Goal: Task Accomplishment & Management: Use online tool/utility

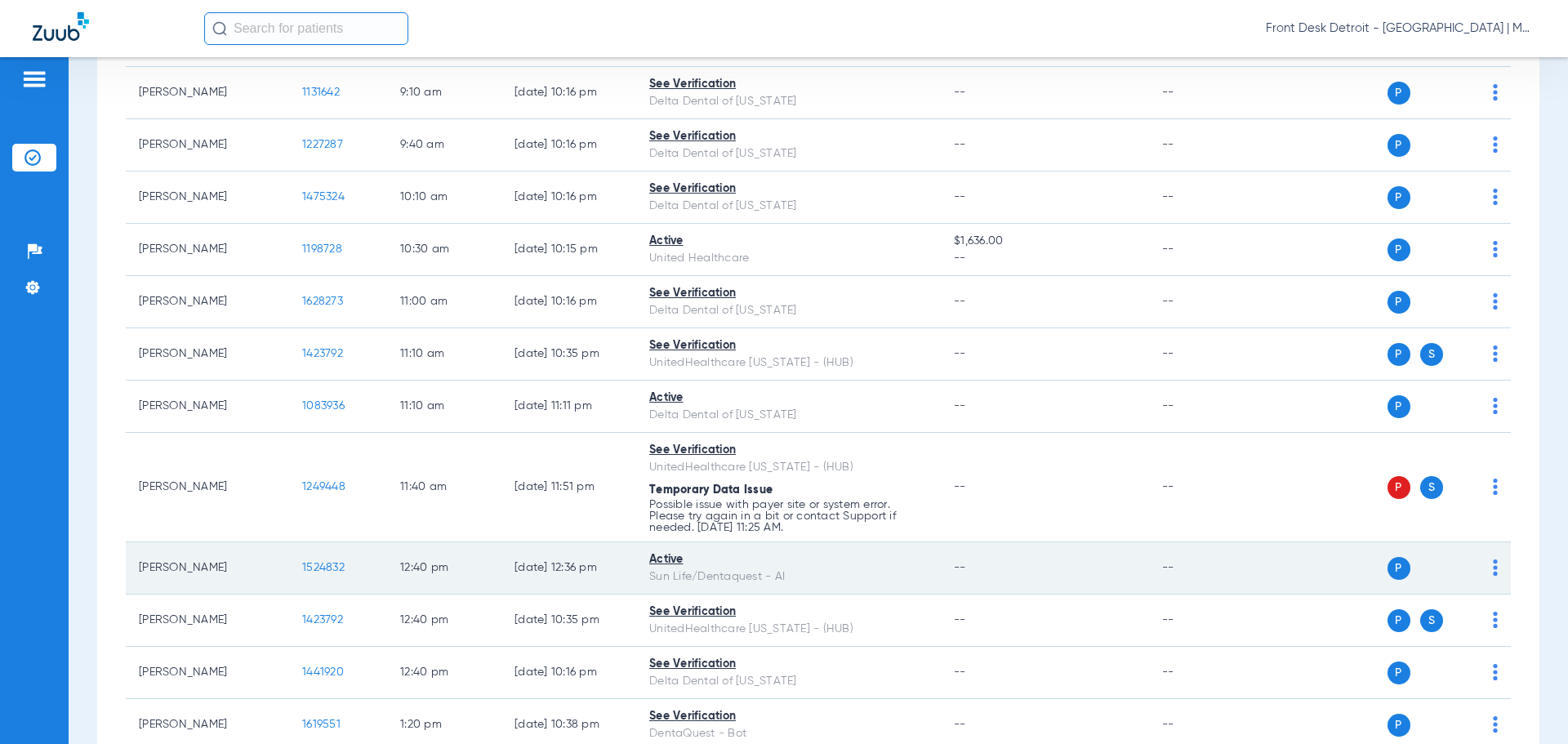
scroll to position [490, 0]
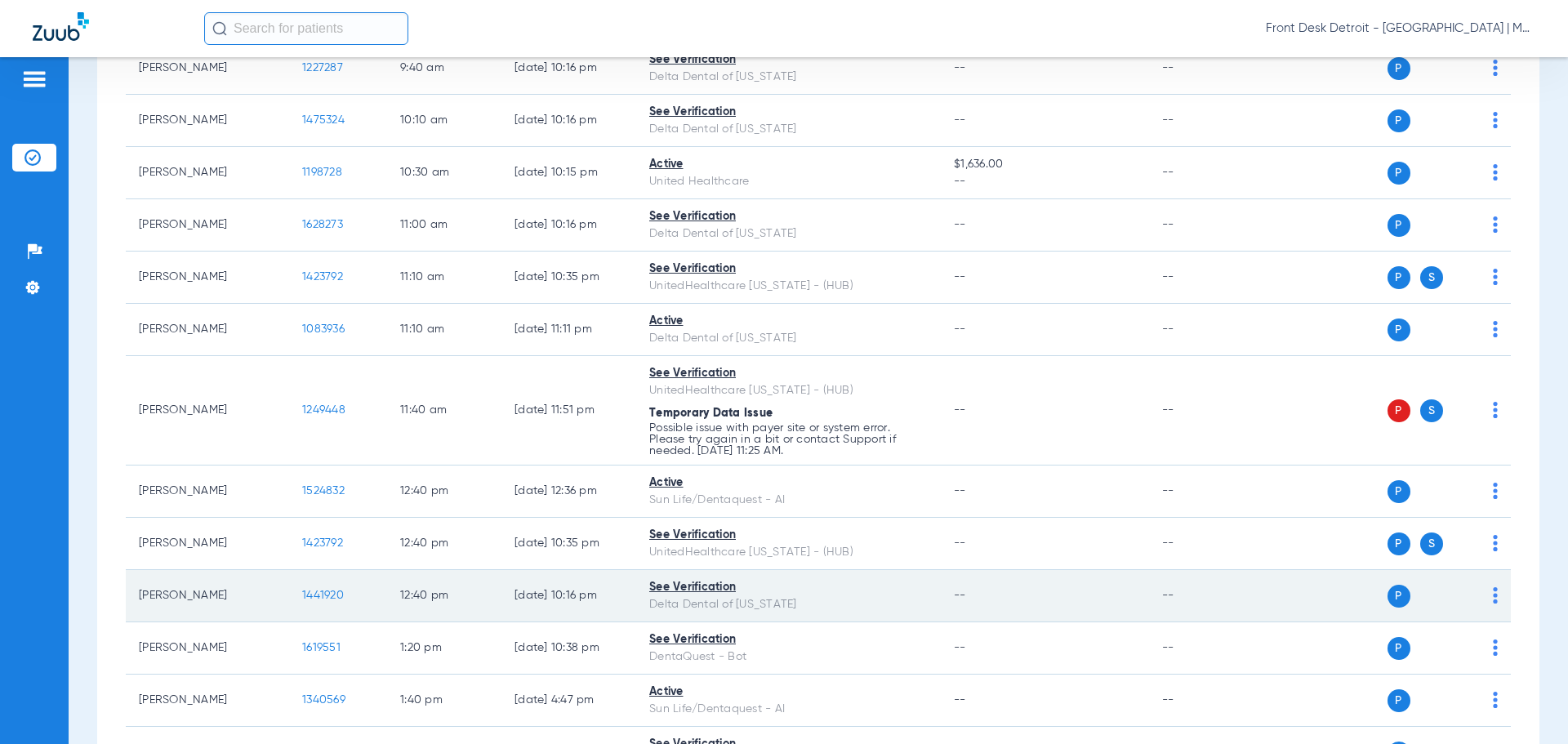
click at [329, 594] on span "1441920" at bounding box center [323, 595] width 42 height 11
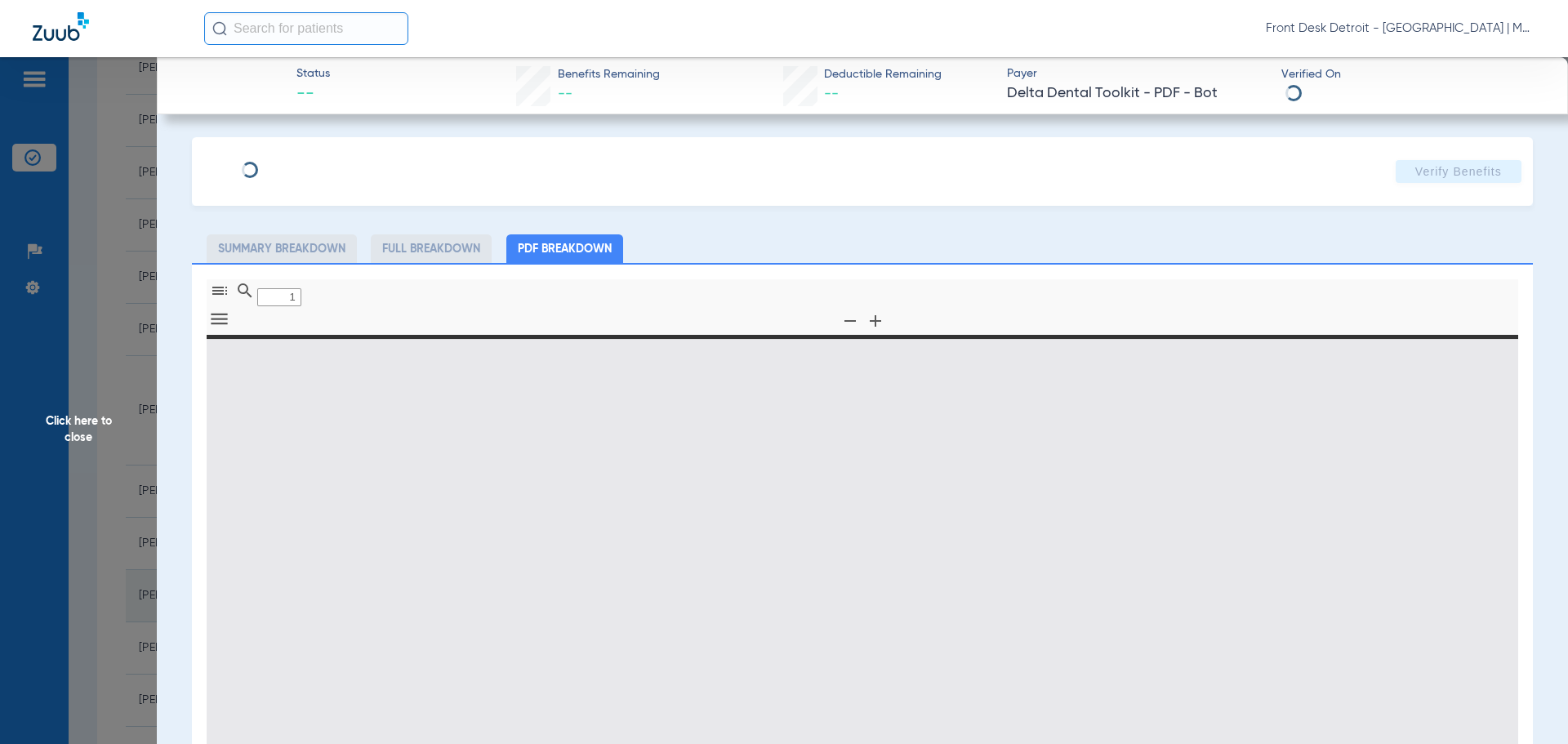
type input "0"
select select "page-width"
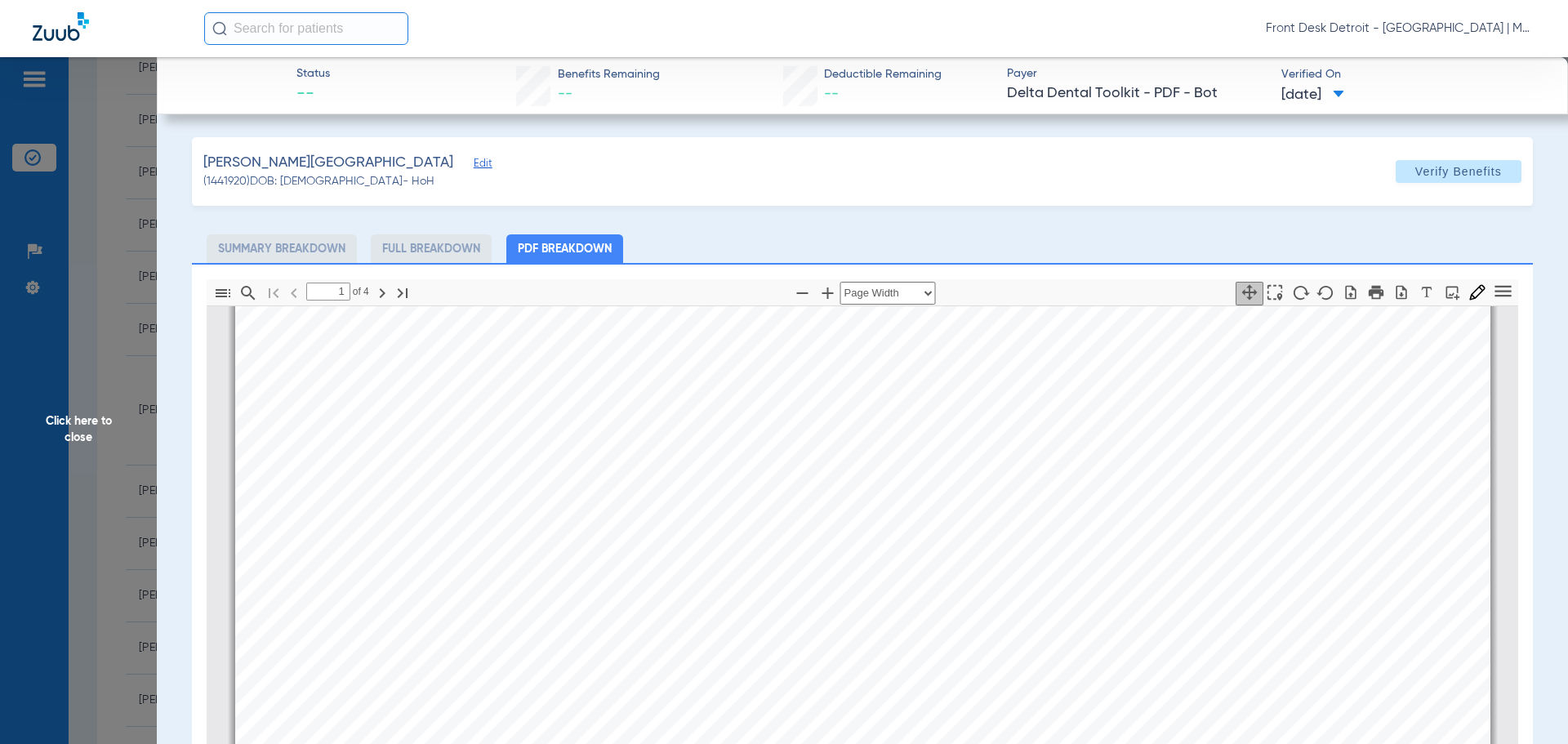
scroll to position [0, 0]
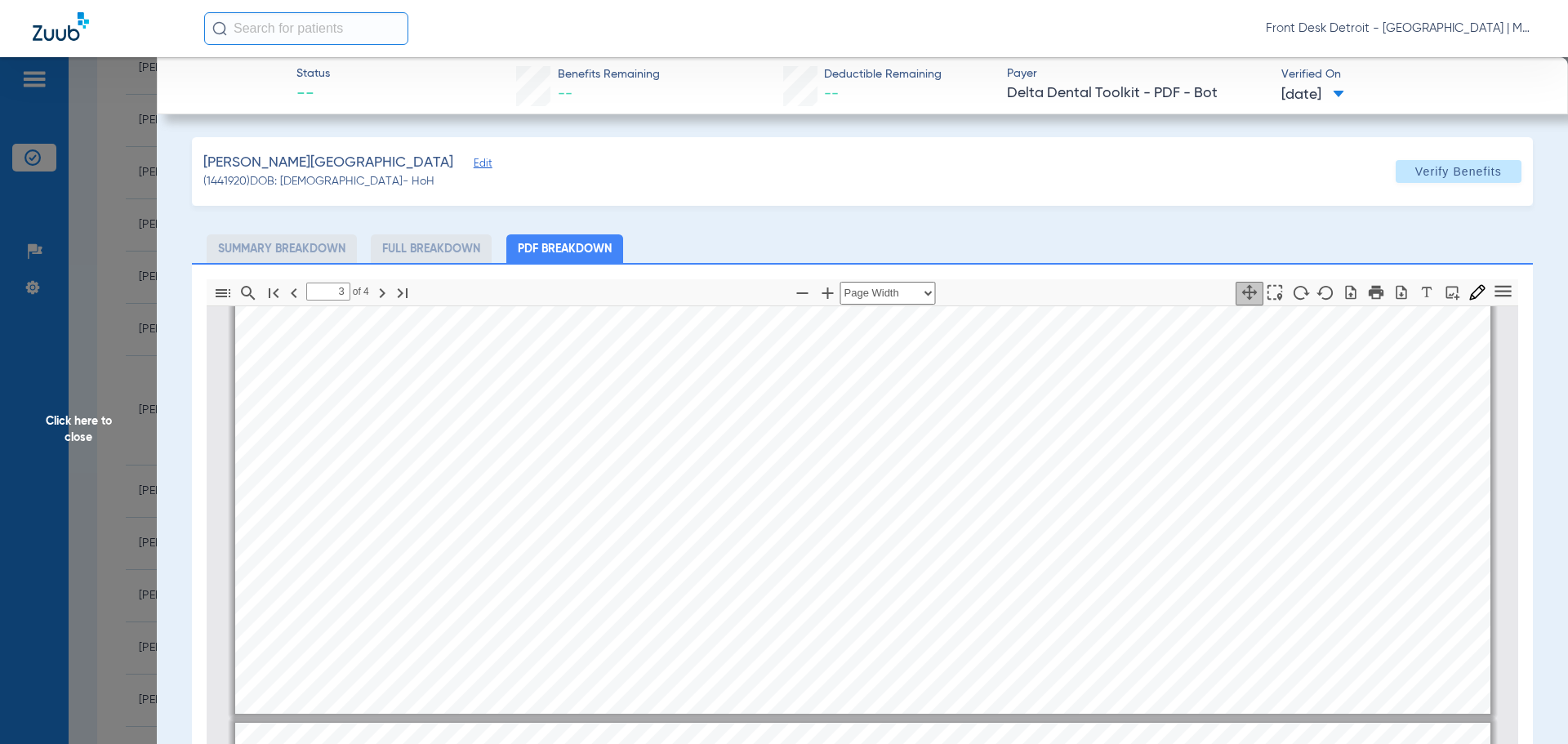
type input "4"
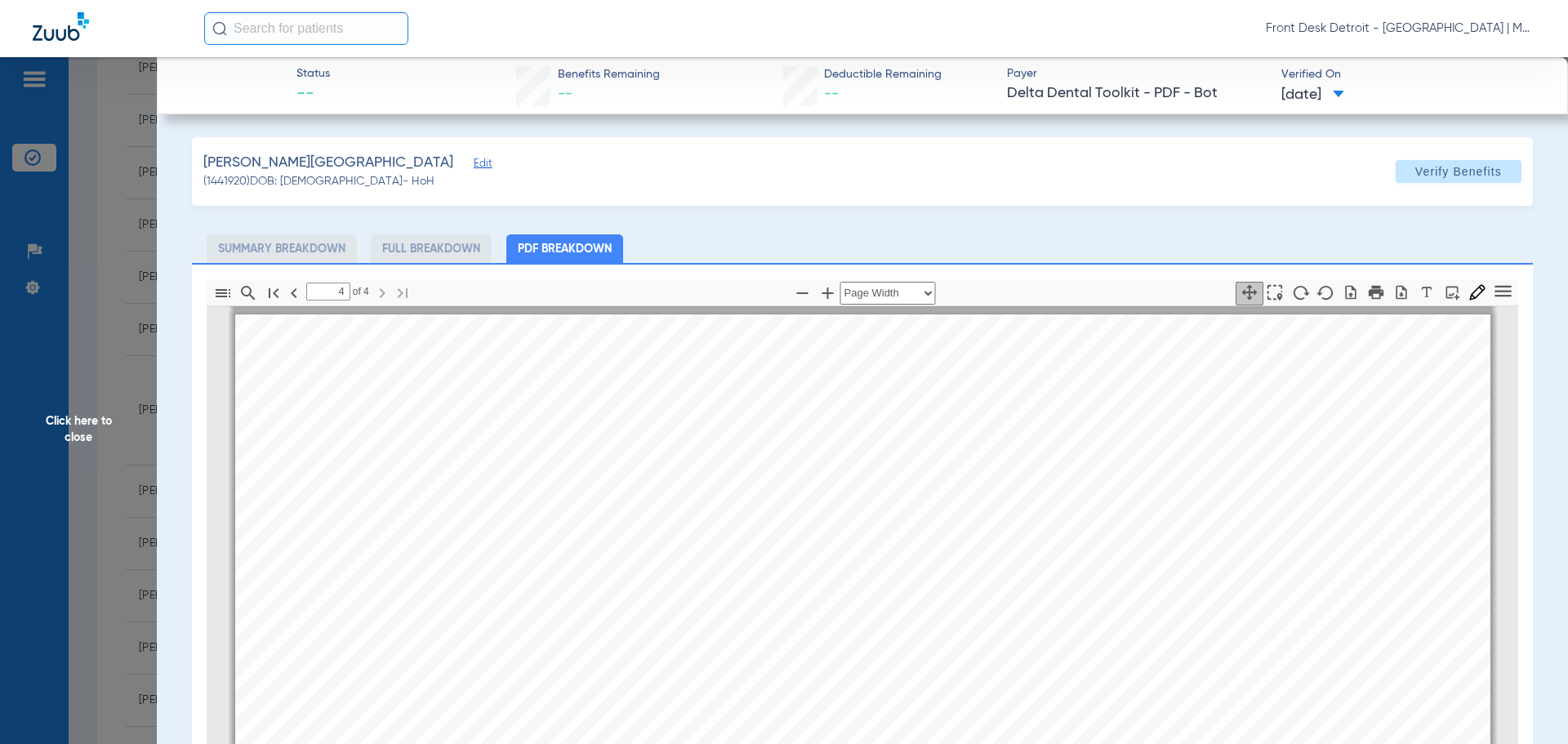
click at [78, 435] on span "Click here to close" at bounding box center [78, 429] width 157 height 744
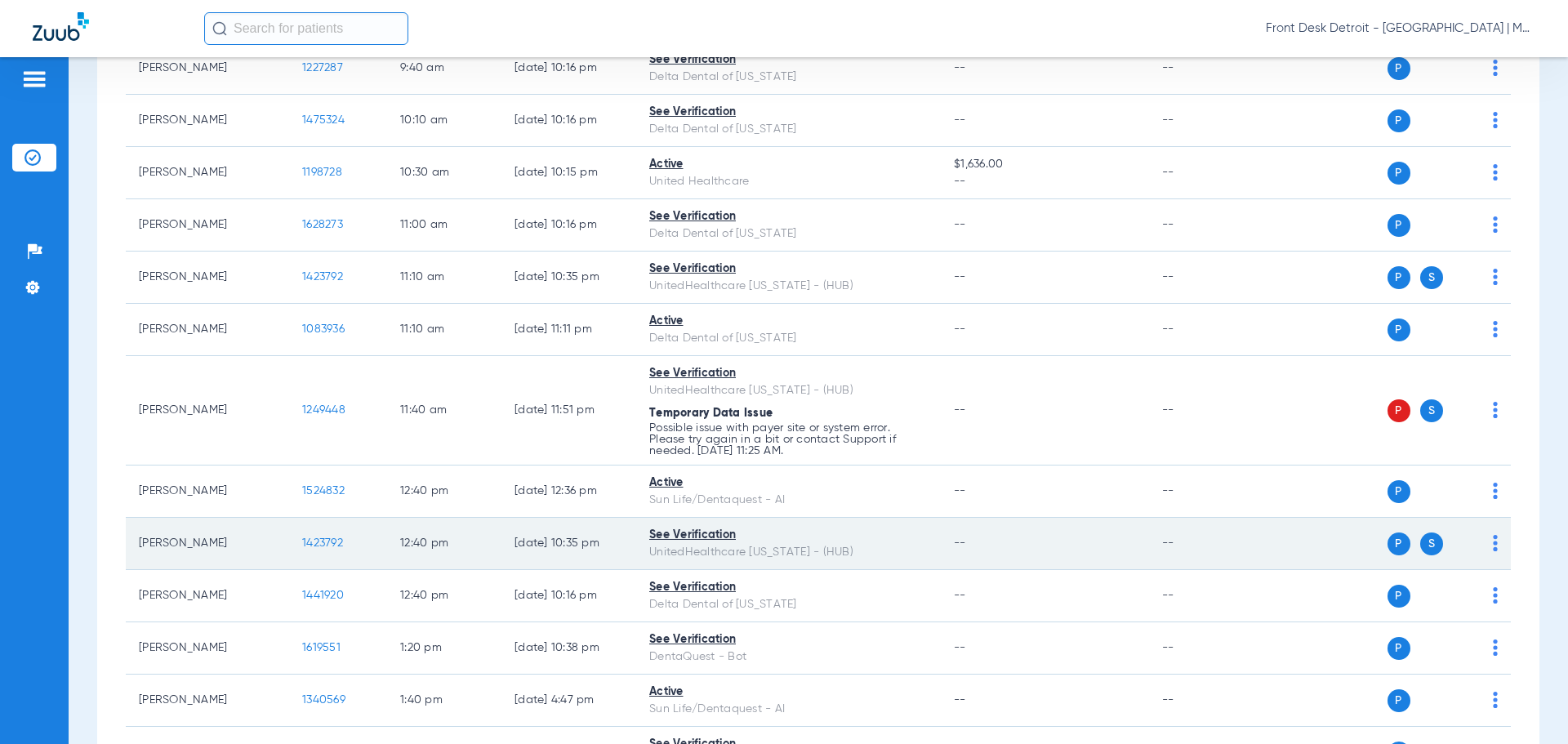
click at [325, 541] on span "1423792" at bounding box center [323, 543] width 41 height 11
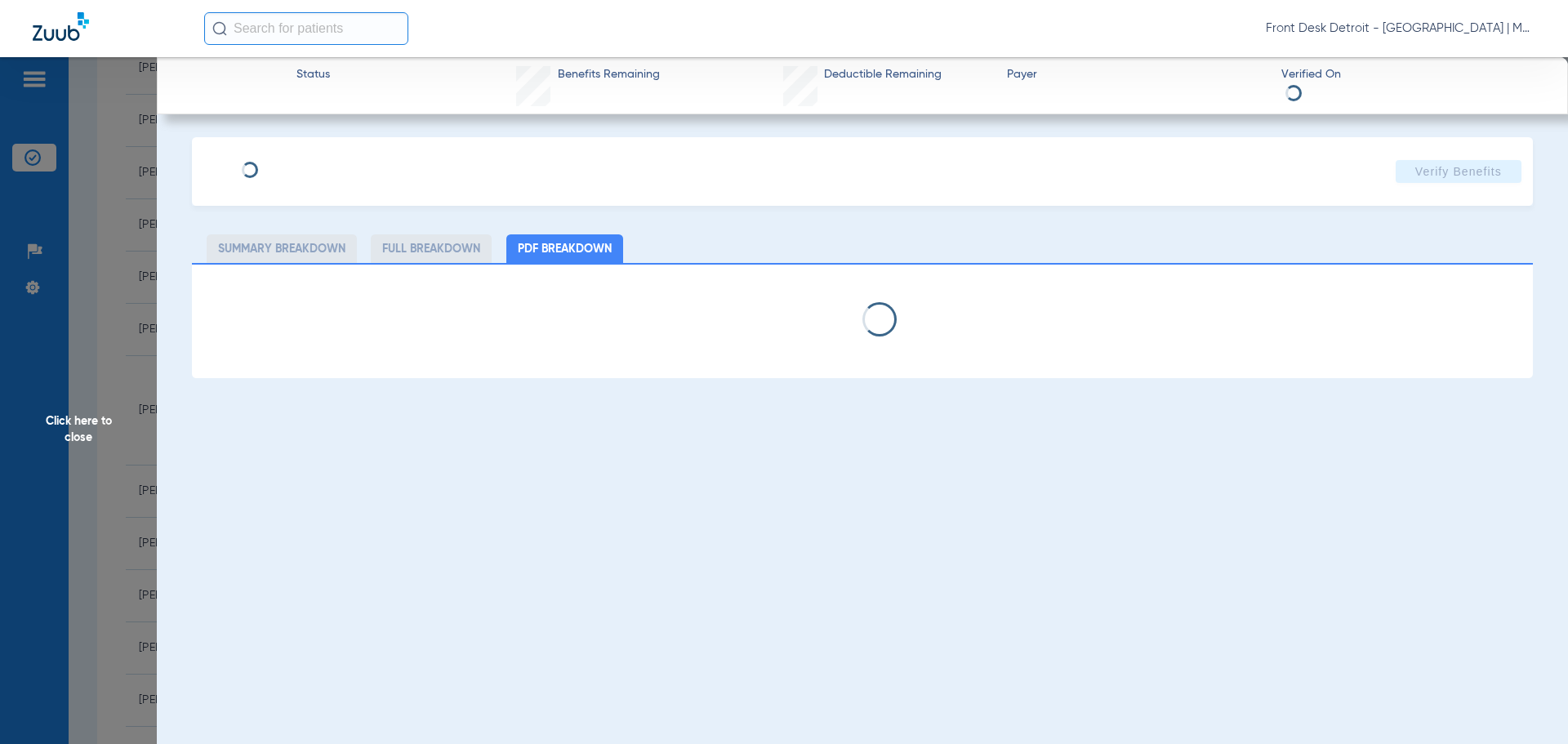
select select "page-width"
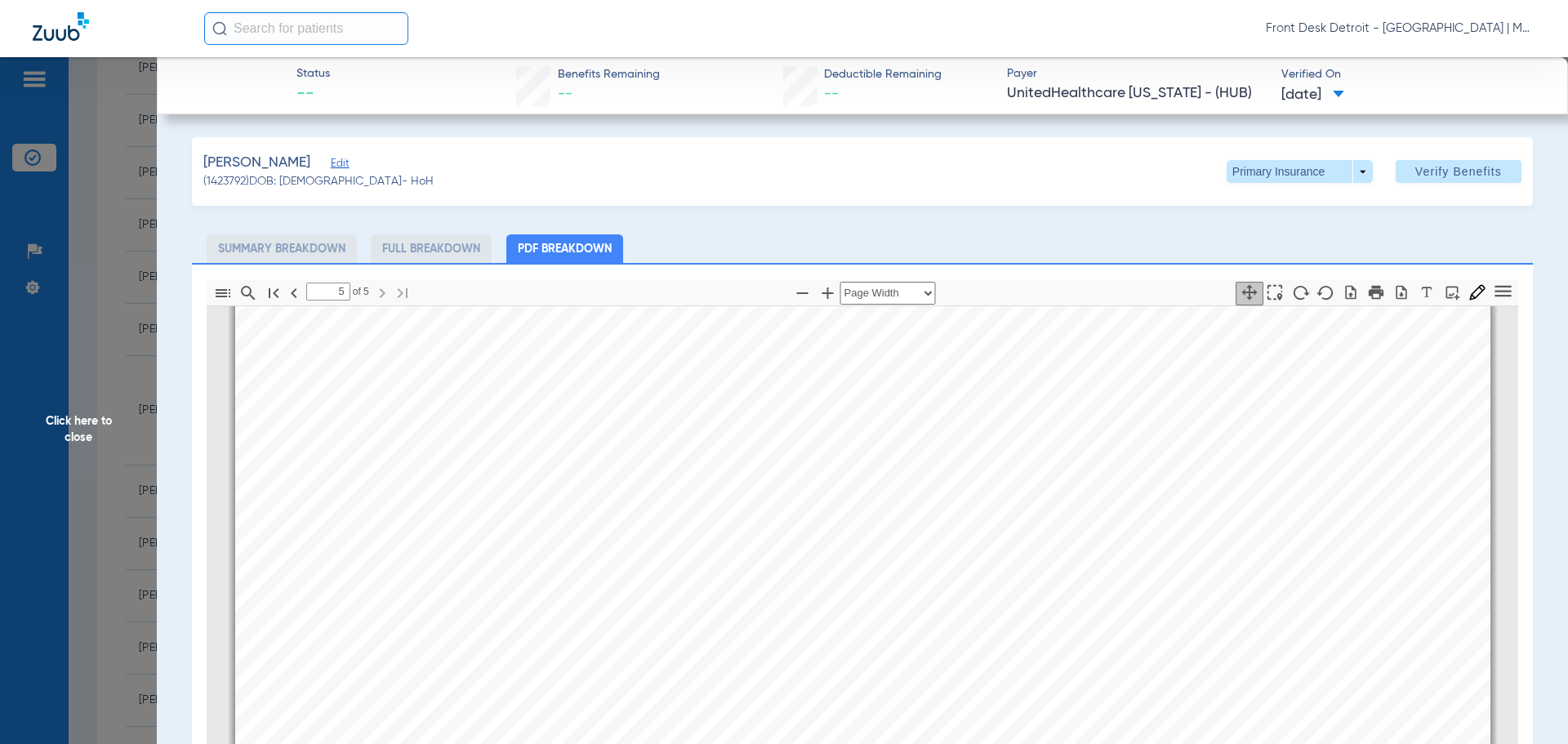
scroll to position [8097, 0]
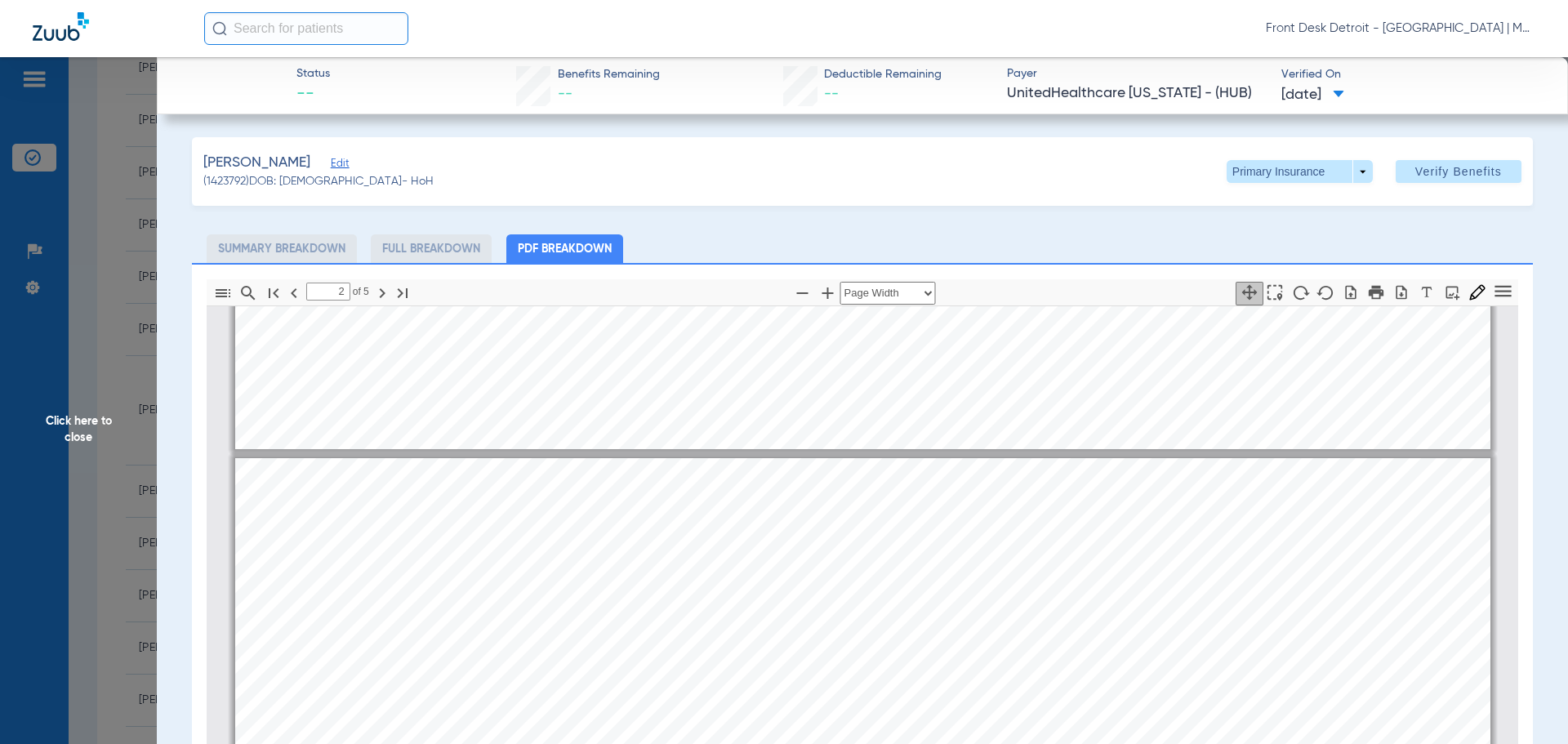
type input "1"
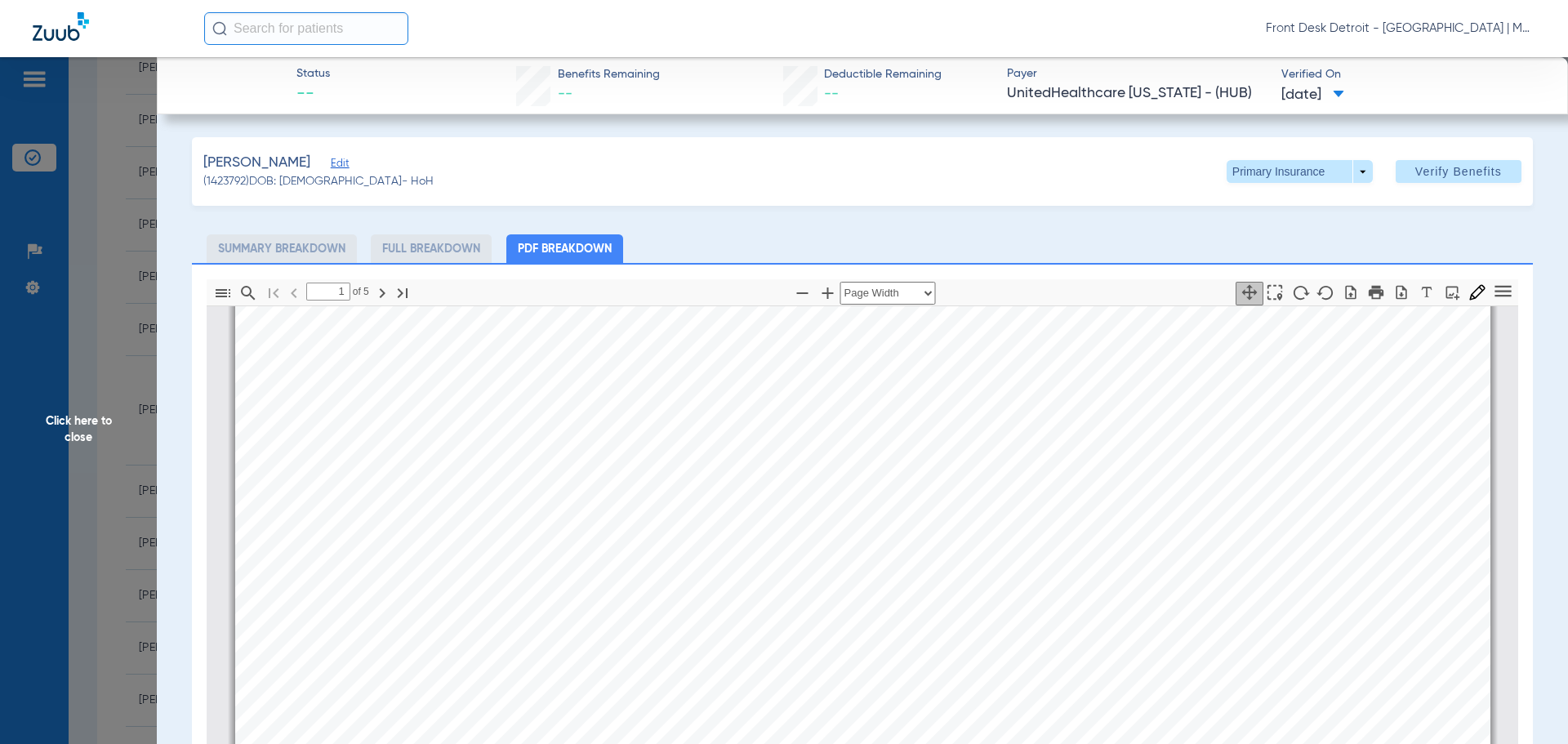
scroll to position [0, 0]
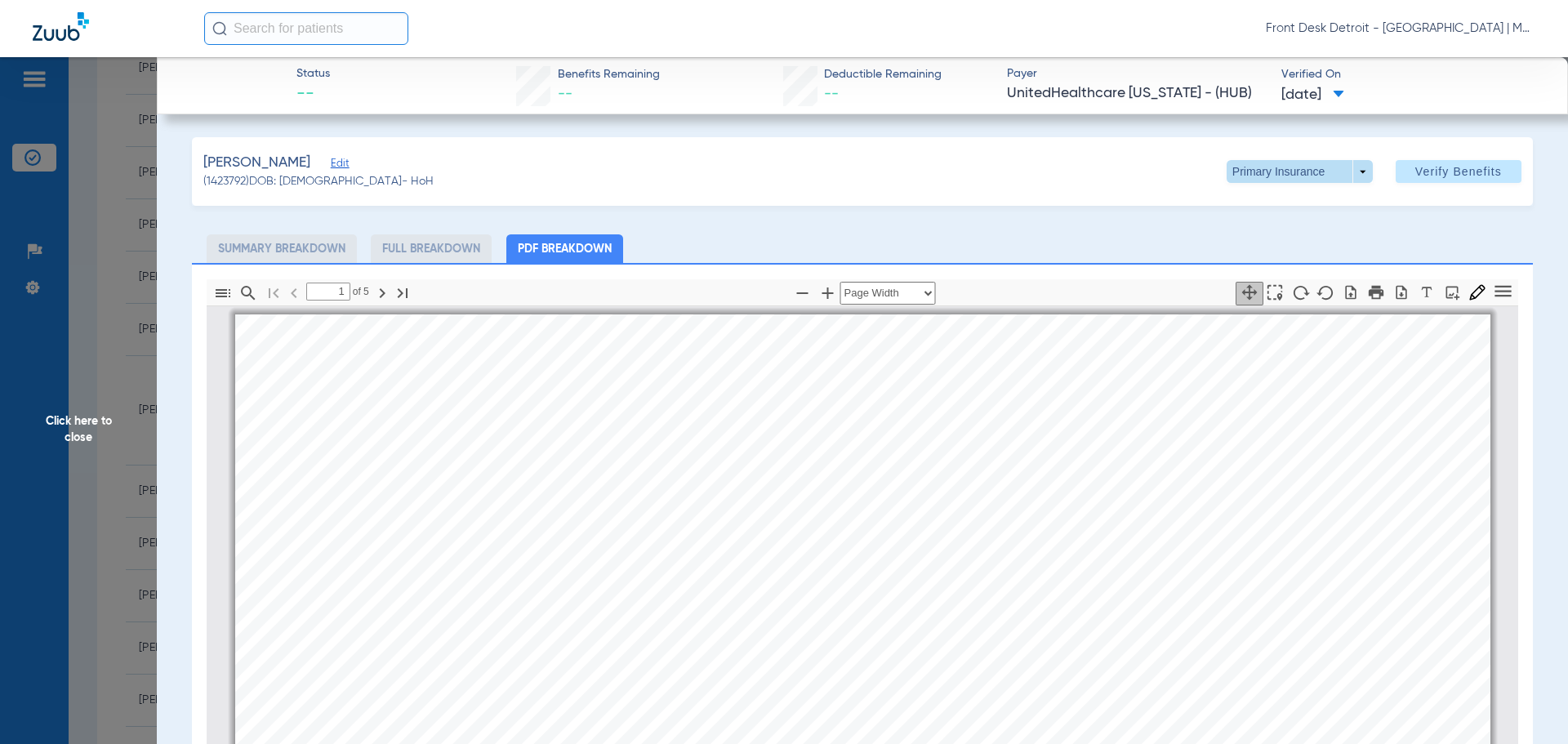
click at [1318, 171] on span at bounding box center [1300, 171] width 146 height 23
click at [1291, 237] on span "Secondary Insurance" at bounding box center [1282, 236] width 108 height 11
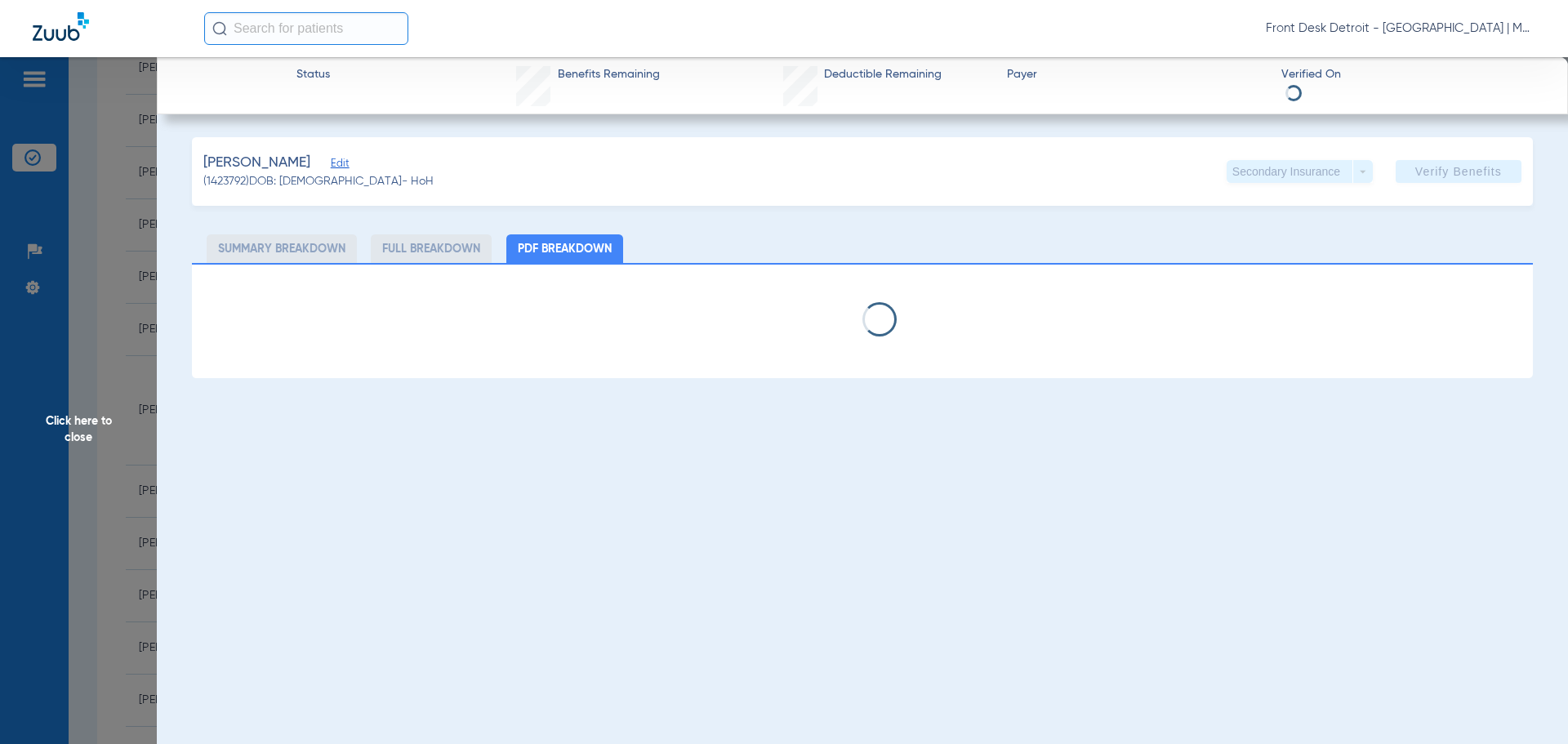
select select "page-width"
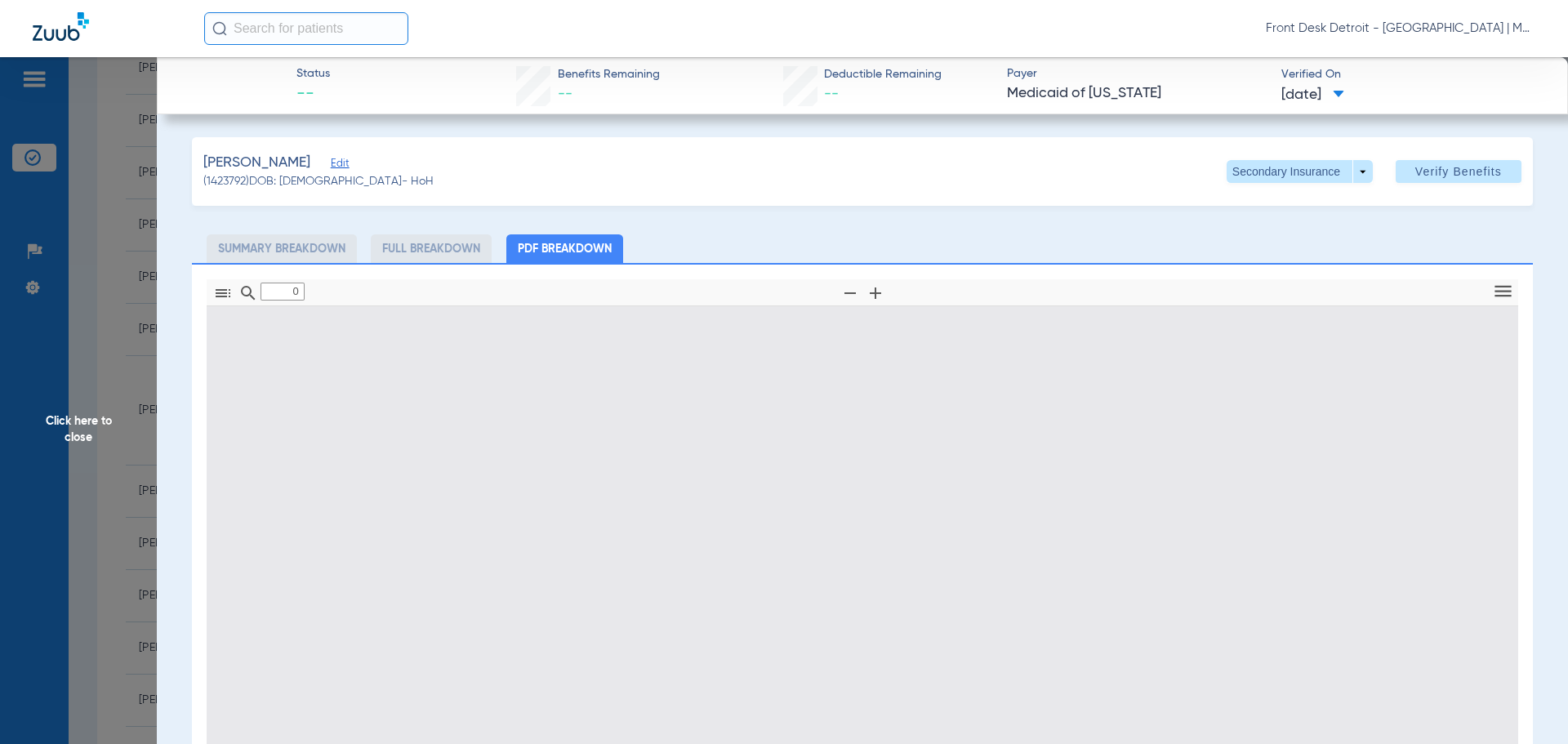
type input "1"
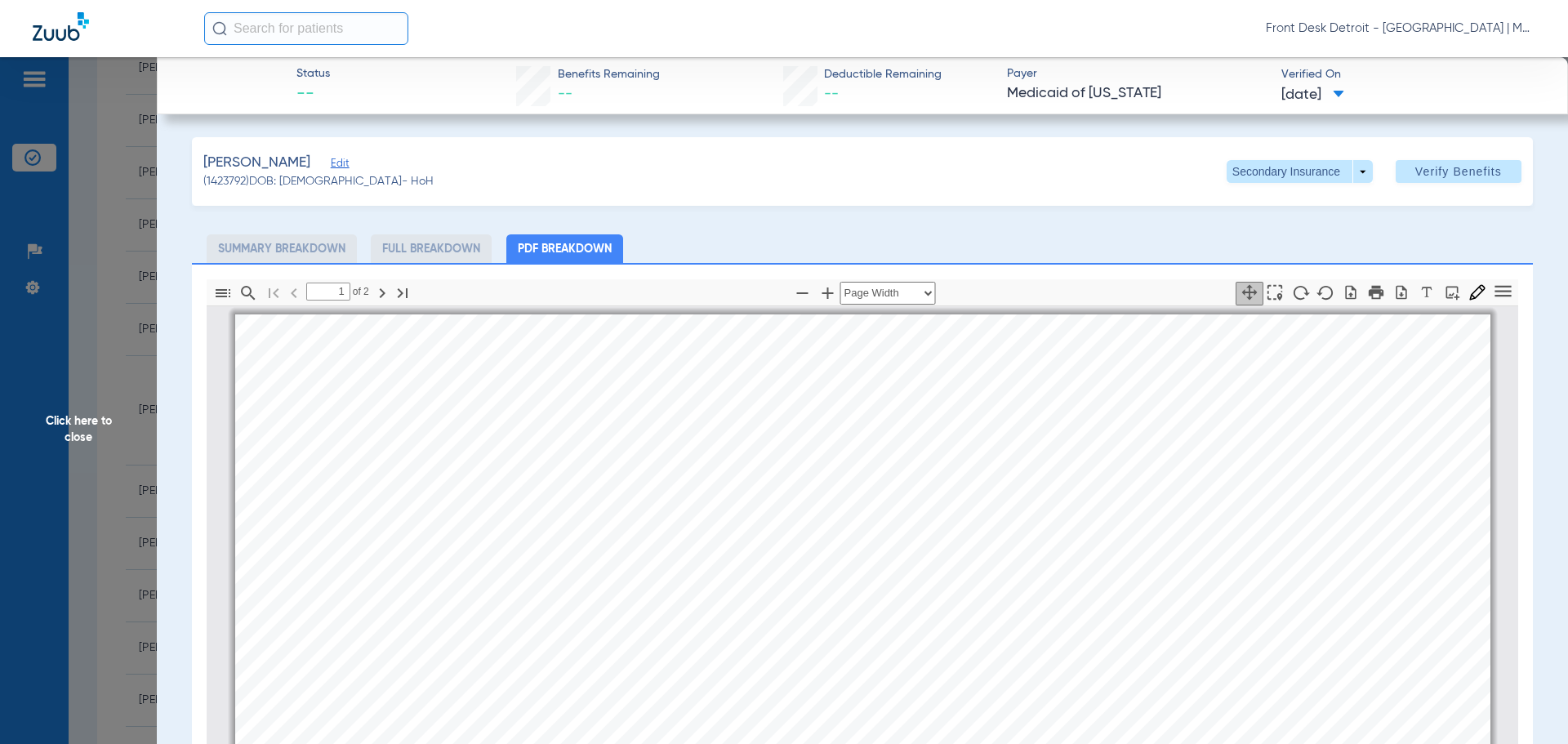
drag, startPoint x: 44, startPoint y: 449, endPoint x: 52, endPoint y: 450, distance: 8.1
click at [43, 449] on span "Click here to close" at bounding box center [78, 429] width 157 height 744
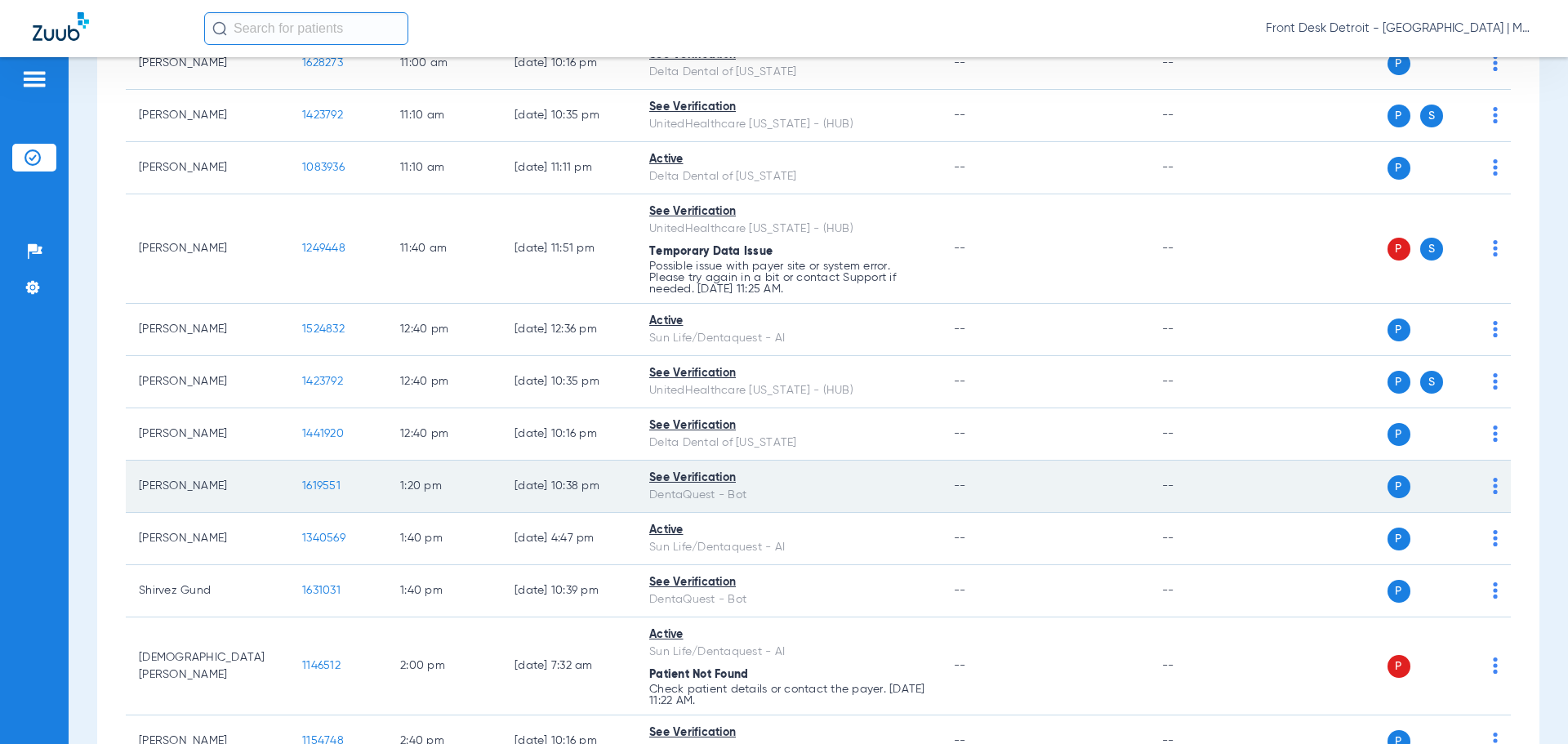
scroll to position [654, 0]
click at [330, 484] on span "1619551" at bounding box center [321, 484] width 38 height 11
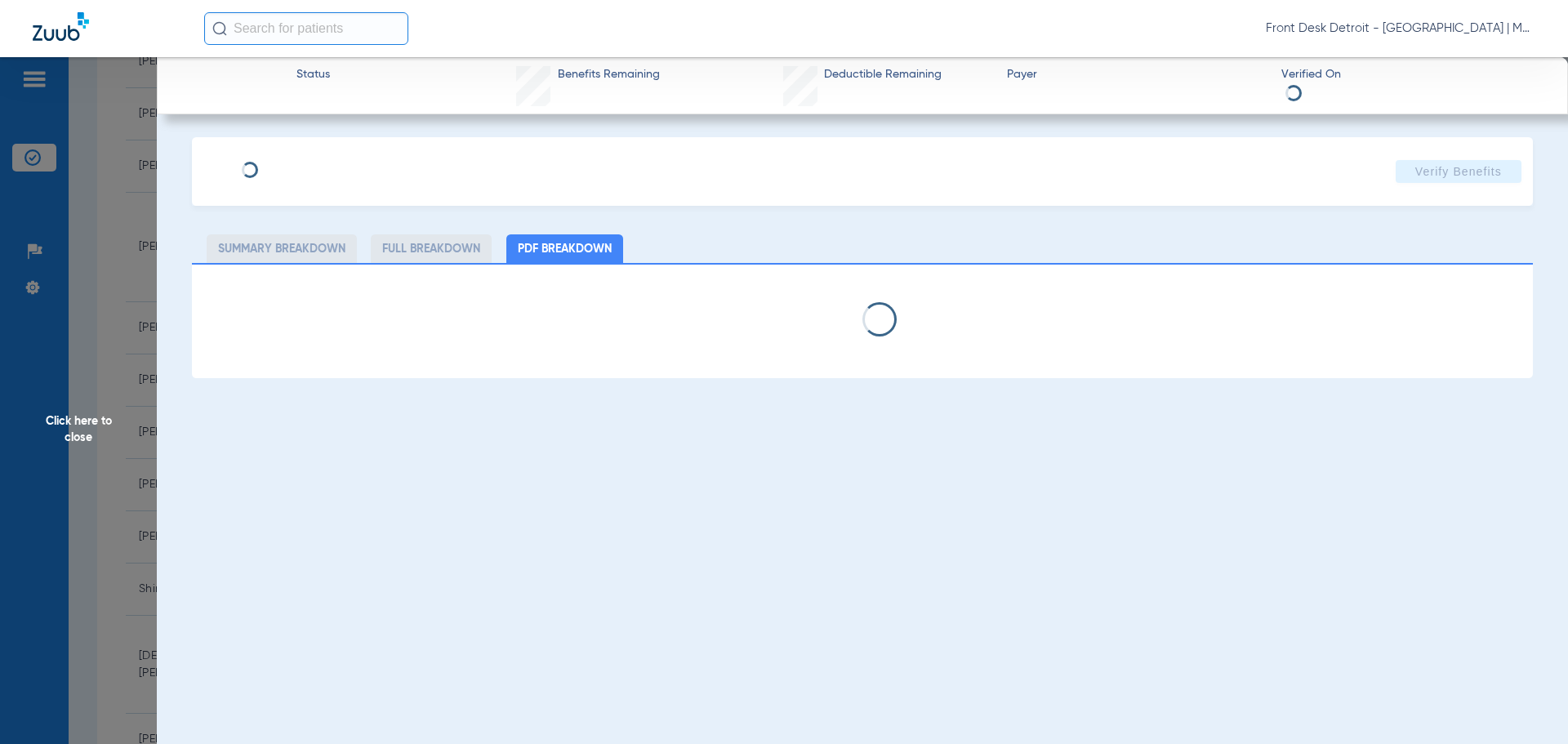
select select "page-width"
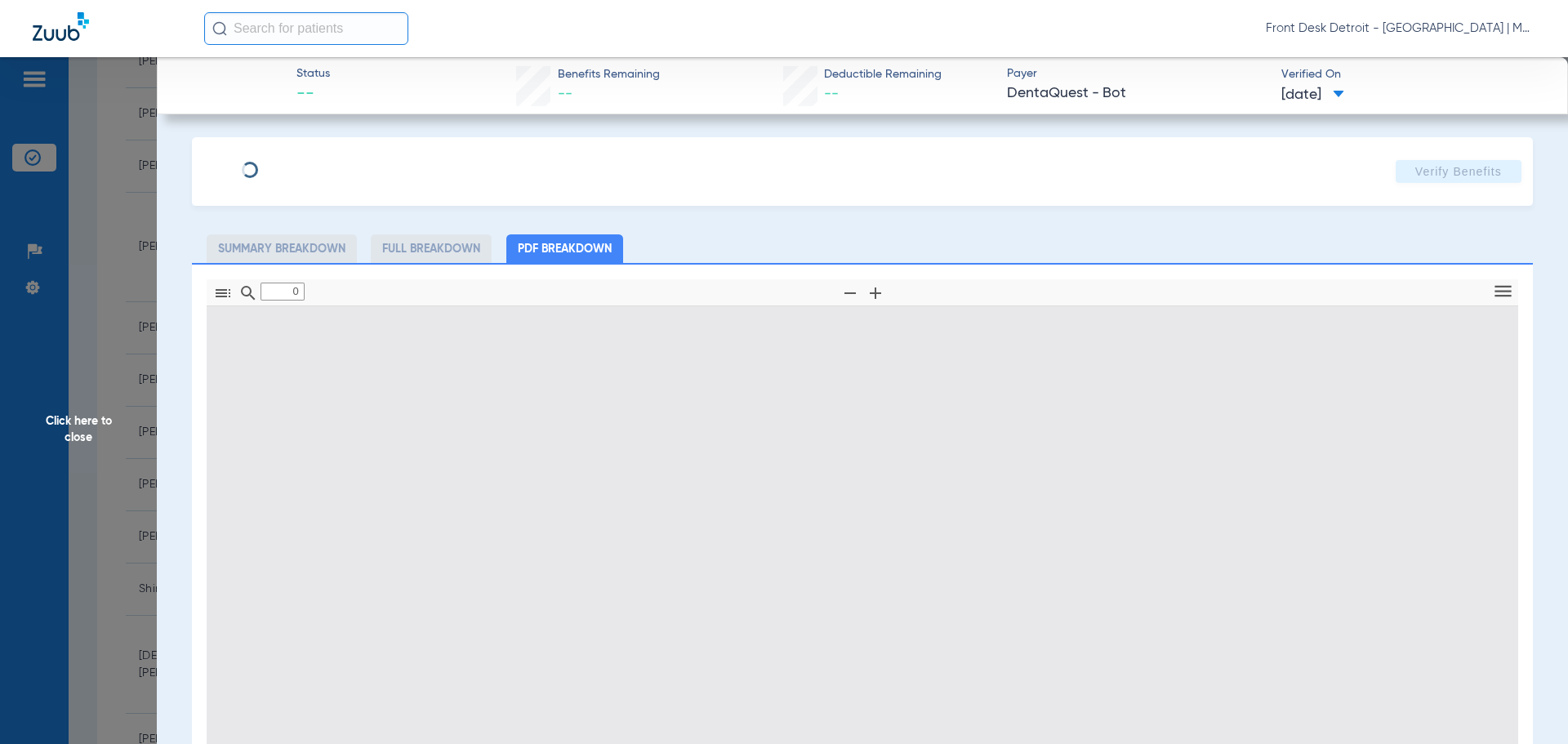
type input "1"
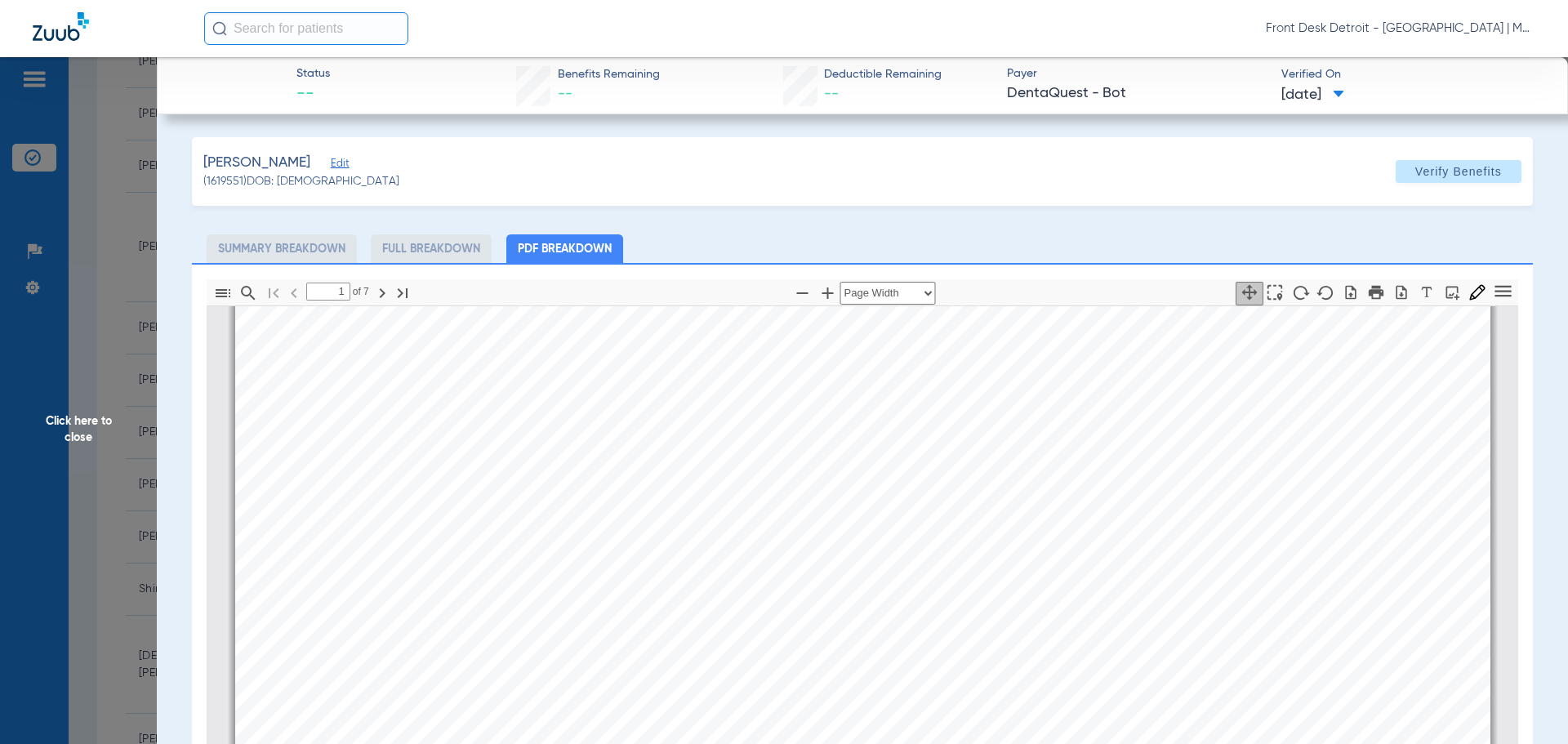
click at [77, 419] on span "Click here to close" at bounding box center [78, 429] width 157 height 744
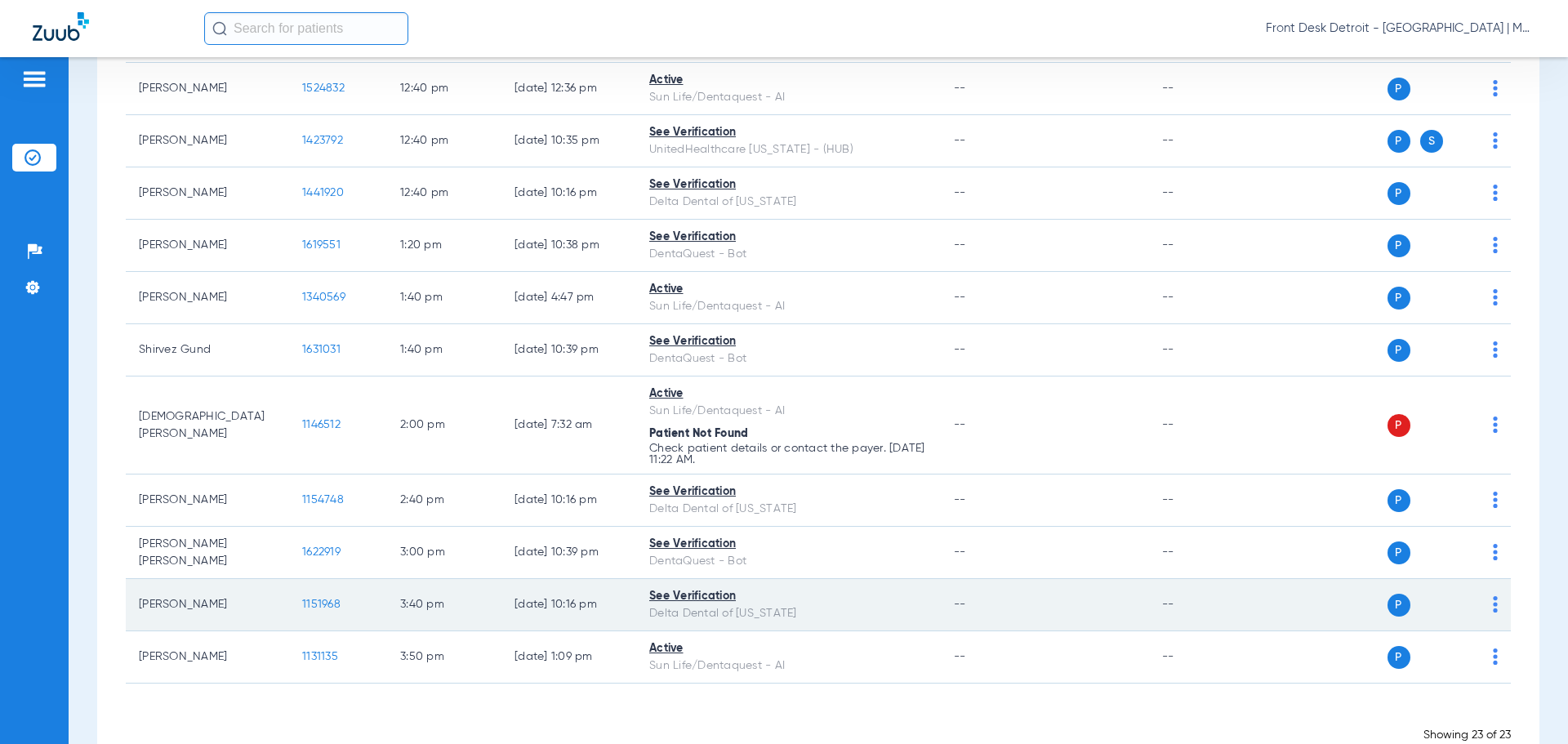
scroll to position [937, 0]
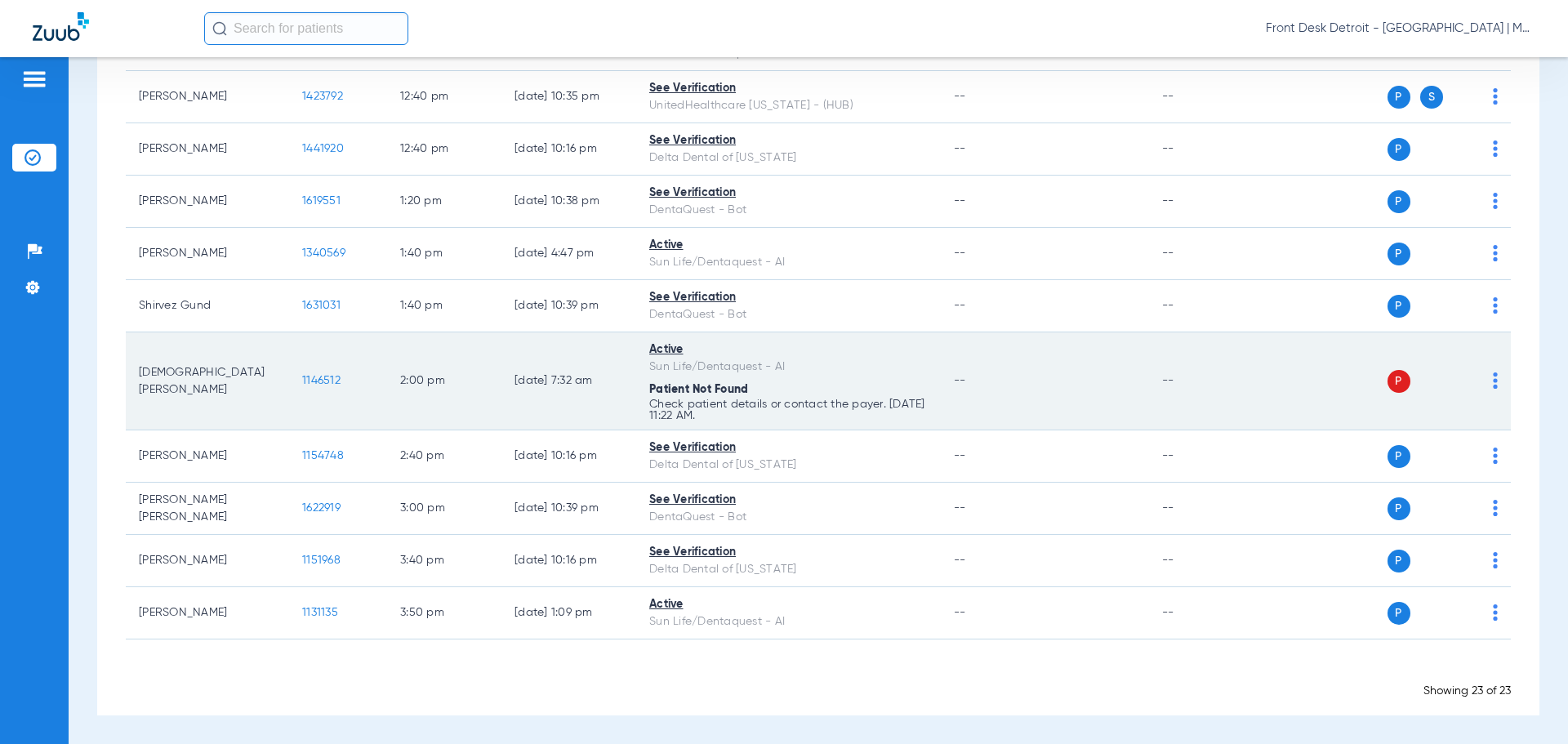
click at [326, 381] on span "1146512" at bounding box center [321, 380] width 38 height 11
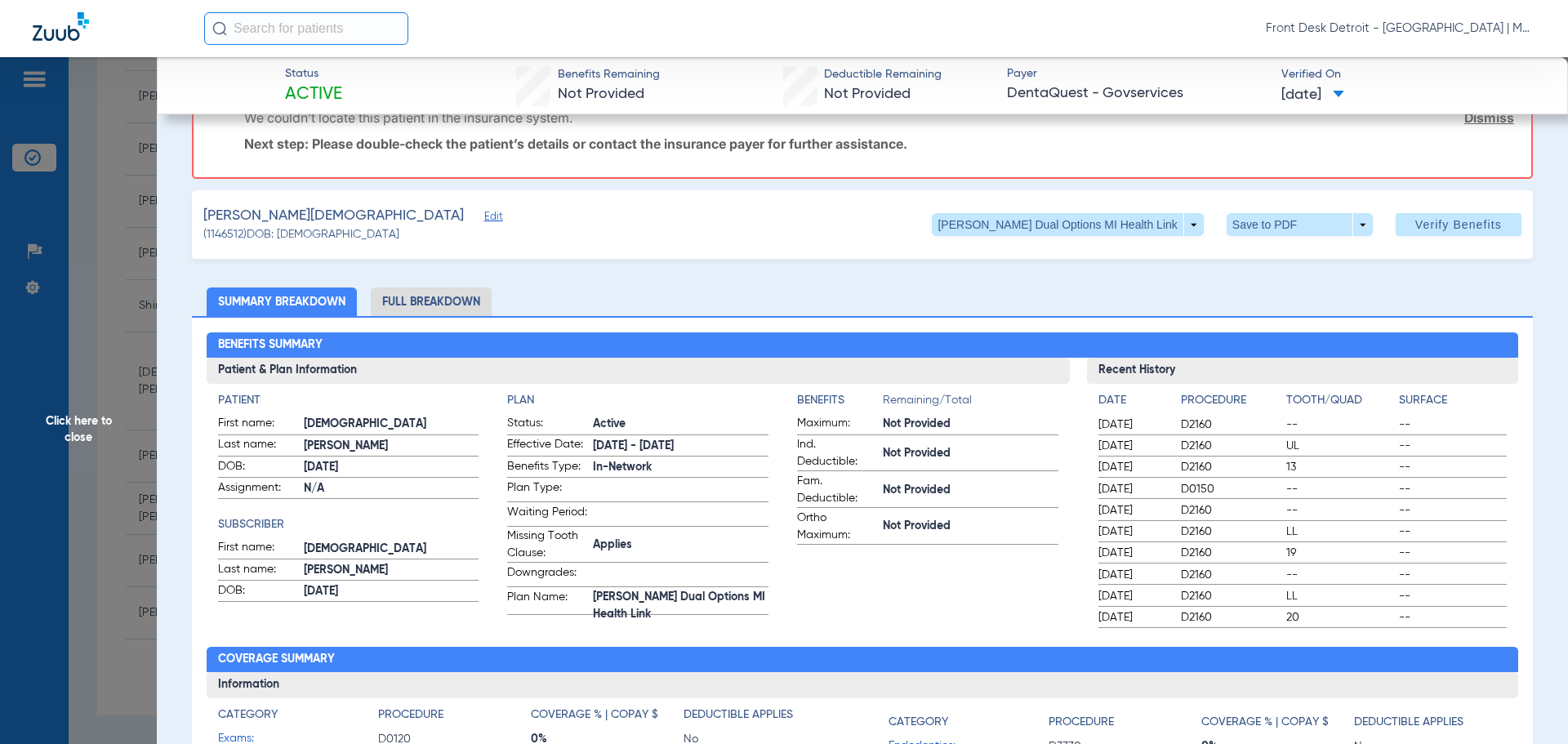
scroll to position [0, 0]
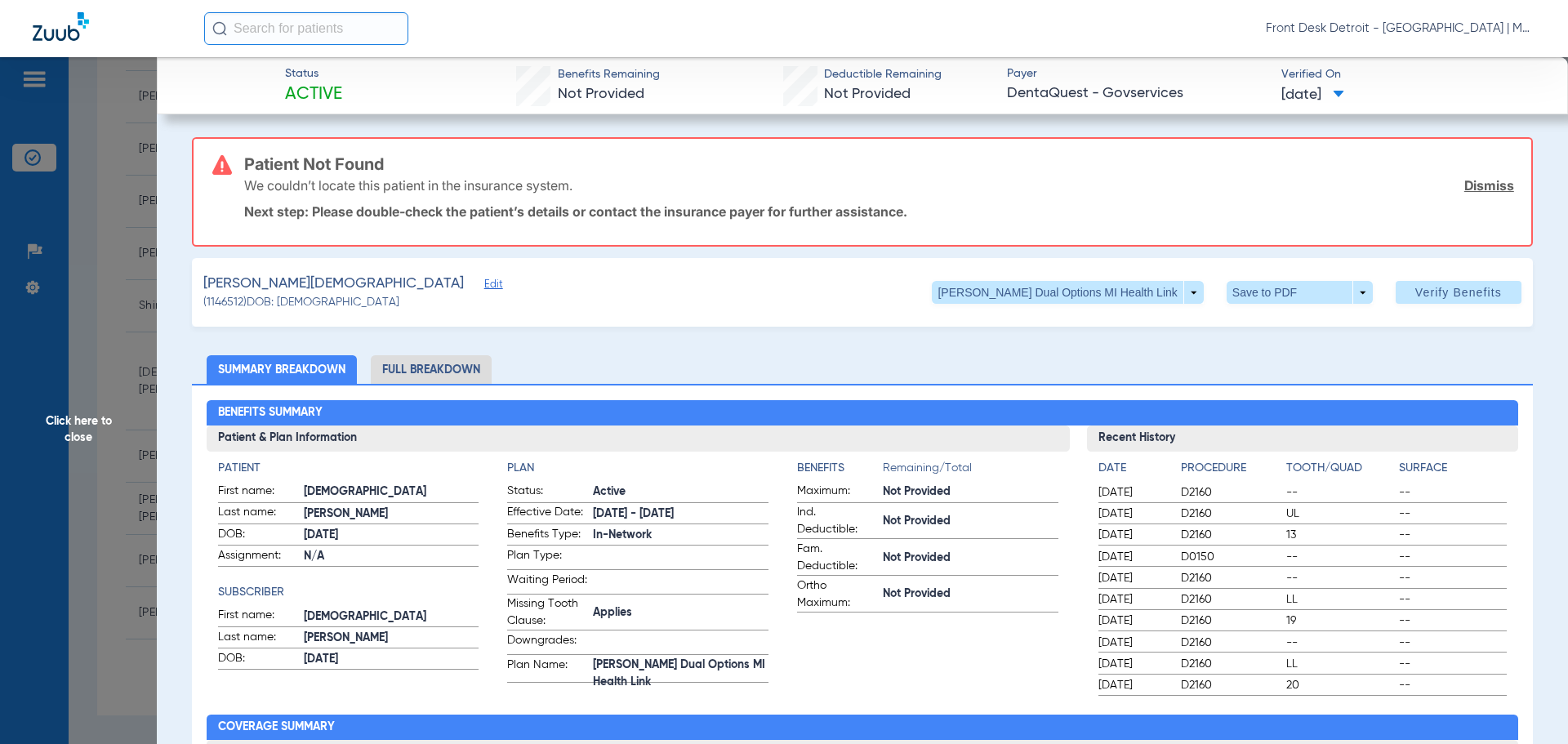
drag, startPoint x: 31, startPoint y: 413, endPoint x: 148, endPoint y: 456, distance: 124.7
click at [32, 413] on span "Click here to close" at bounding box center [78, 429] width 157 height 744
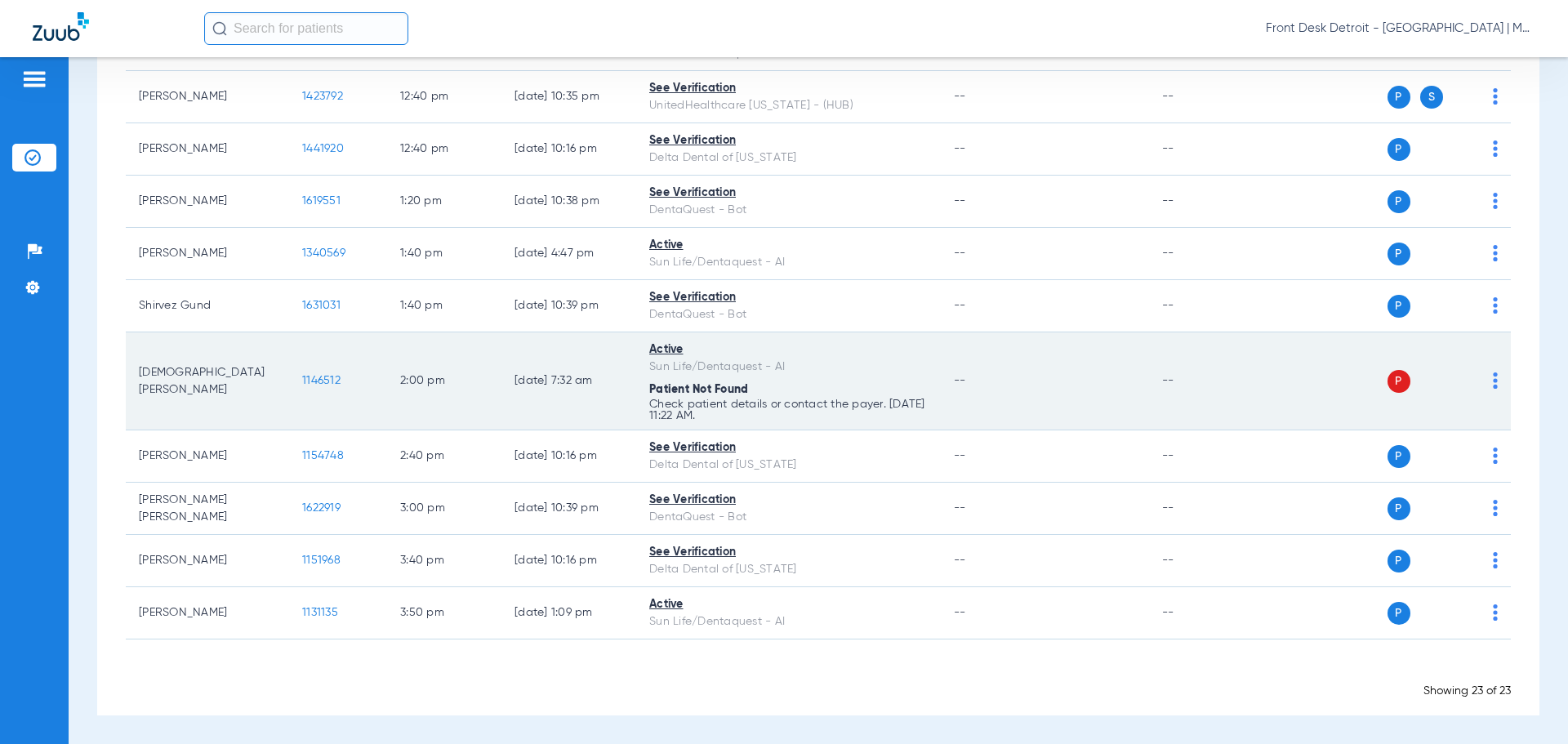
click at [324, 379] on span "1146512" at bounding box center [321, 380] width 38 height 11
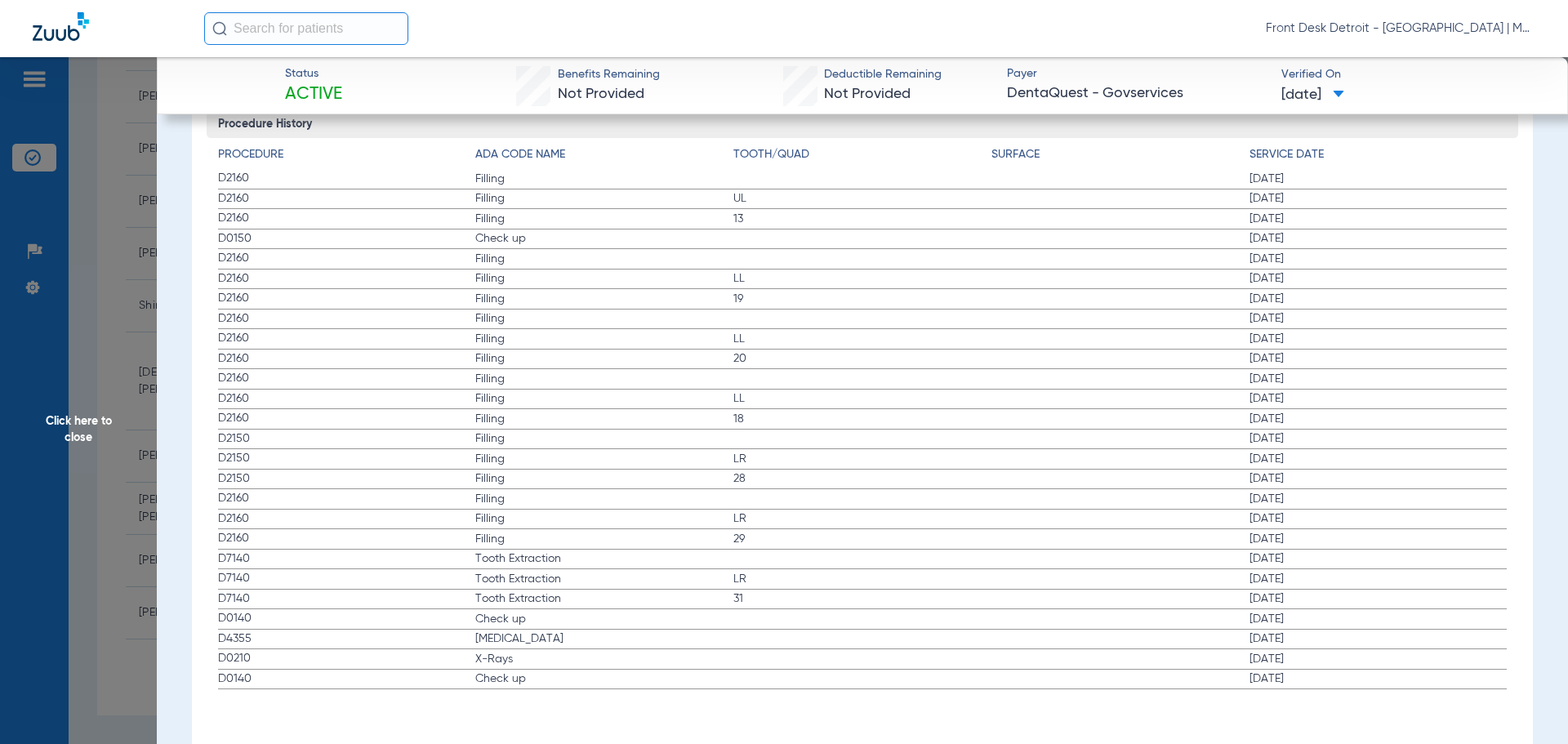
scroll to position [1768, 0]
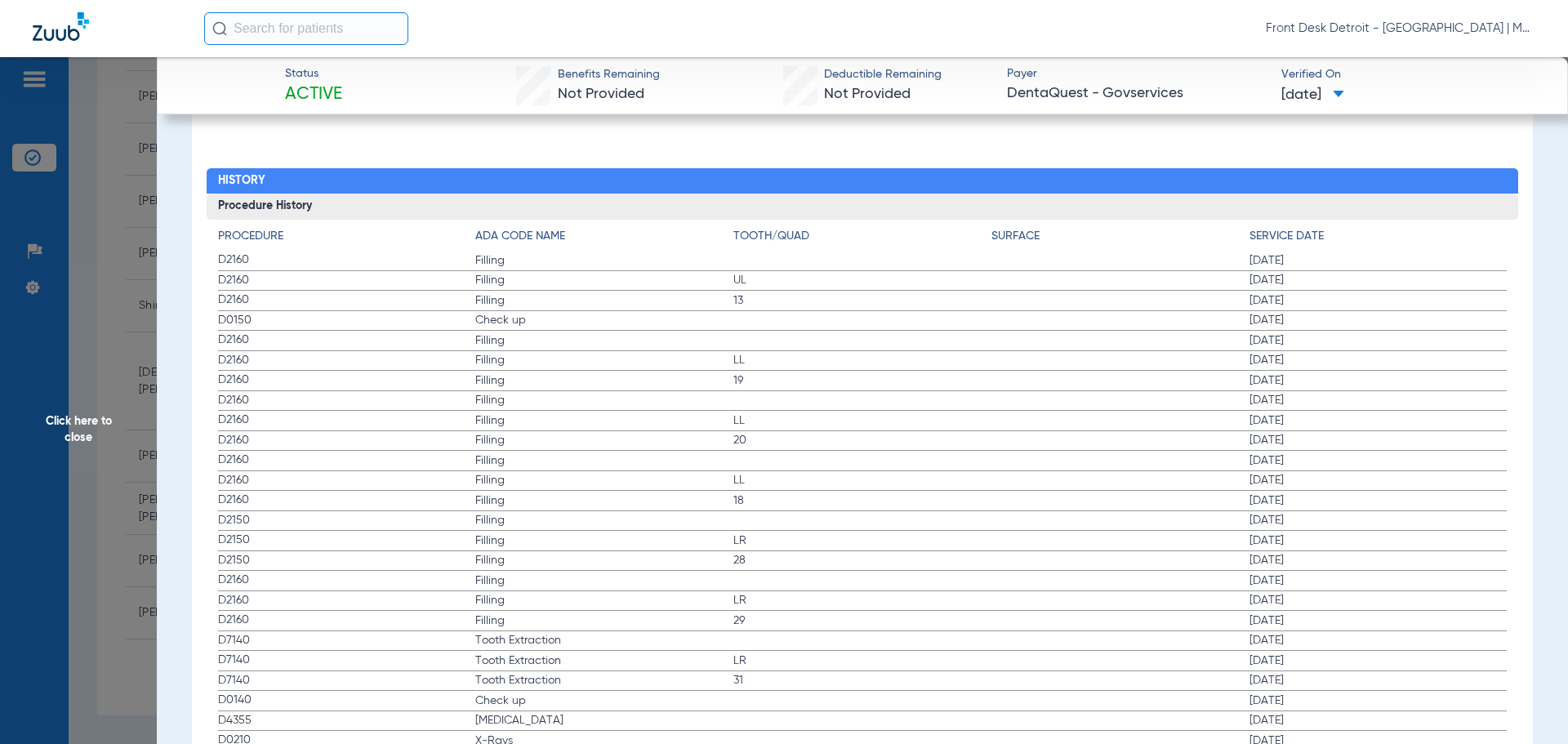
drag, startPoint x: 94, startPoint y: 360, endPoint x: 92, endPoint y: 418, distance: 58.0
click at [91, 373] on span "Click here to close" at bounding box center [78, 429] width 157 height 744
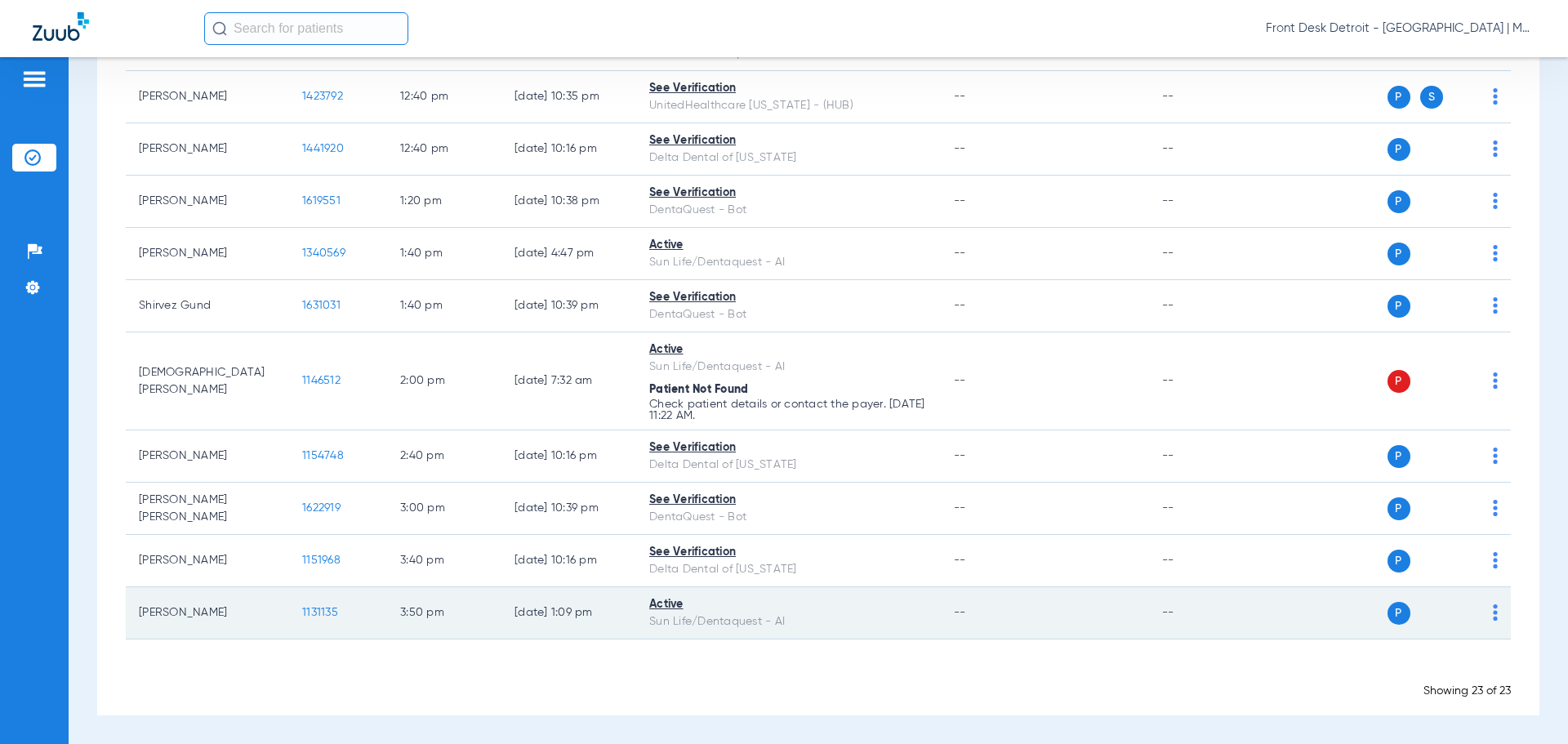
click at [320, 613] on span "1131135" at bounding box center [320, 612] width 36 height 11
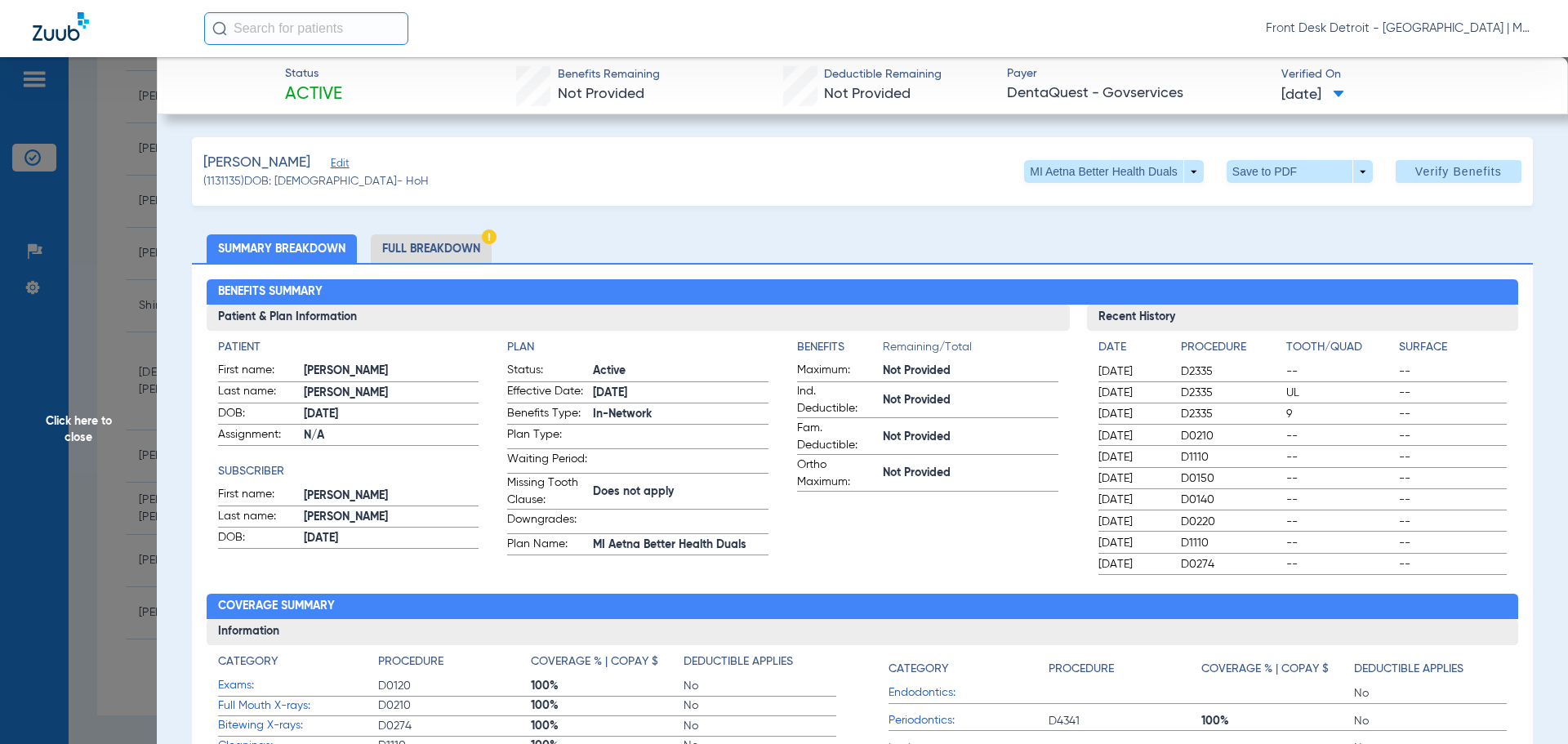
drag, startPoint x: 47, startPoint y: 419, endPoint x: 129, endPoint y: 480, distance: 102.2
click at [47, 419] on span "Click here to close" at bounding box center [78, 429] width 157 height 744
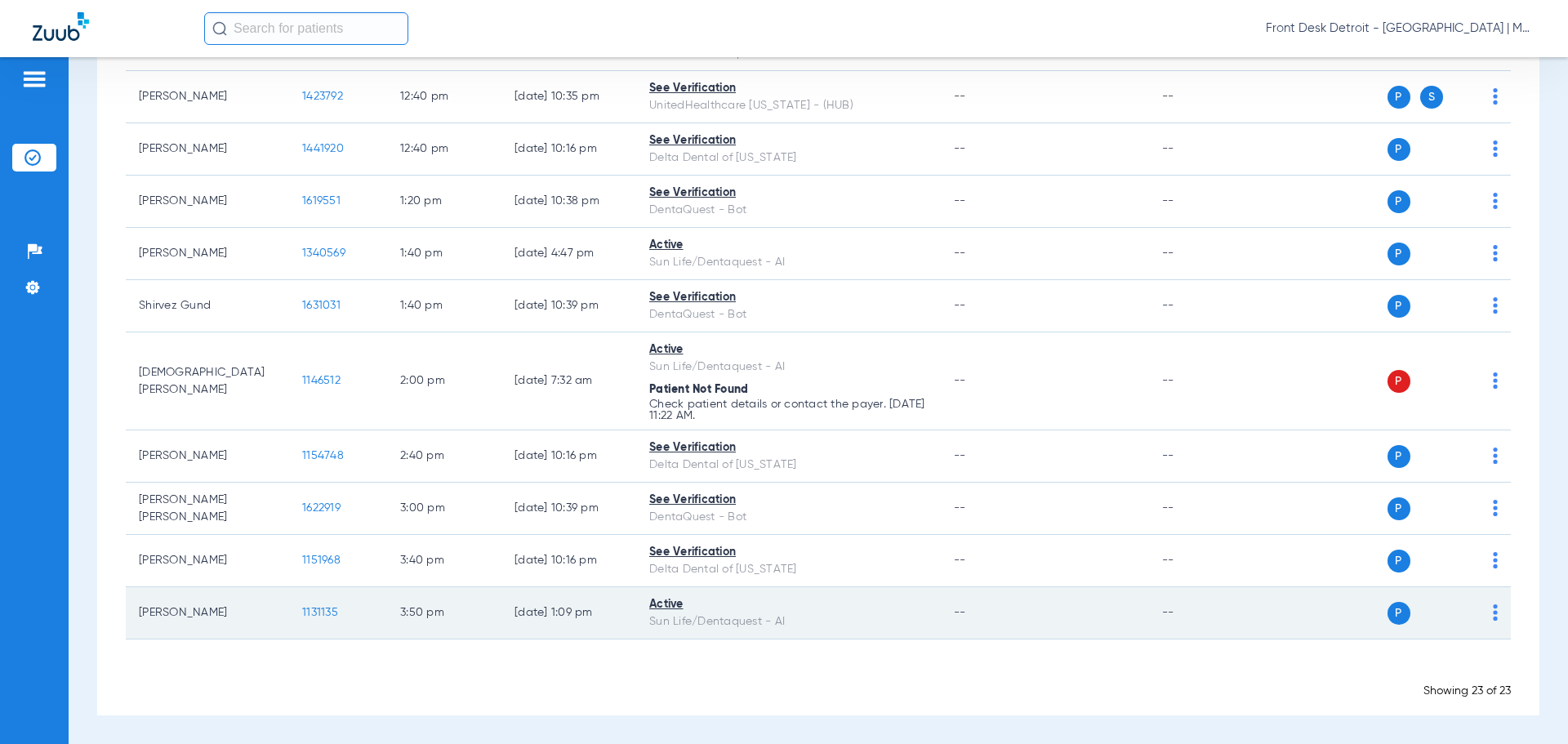
click at [319, 613] on span "1131135" at bounding box center [320, 612] width 36 height 11
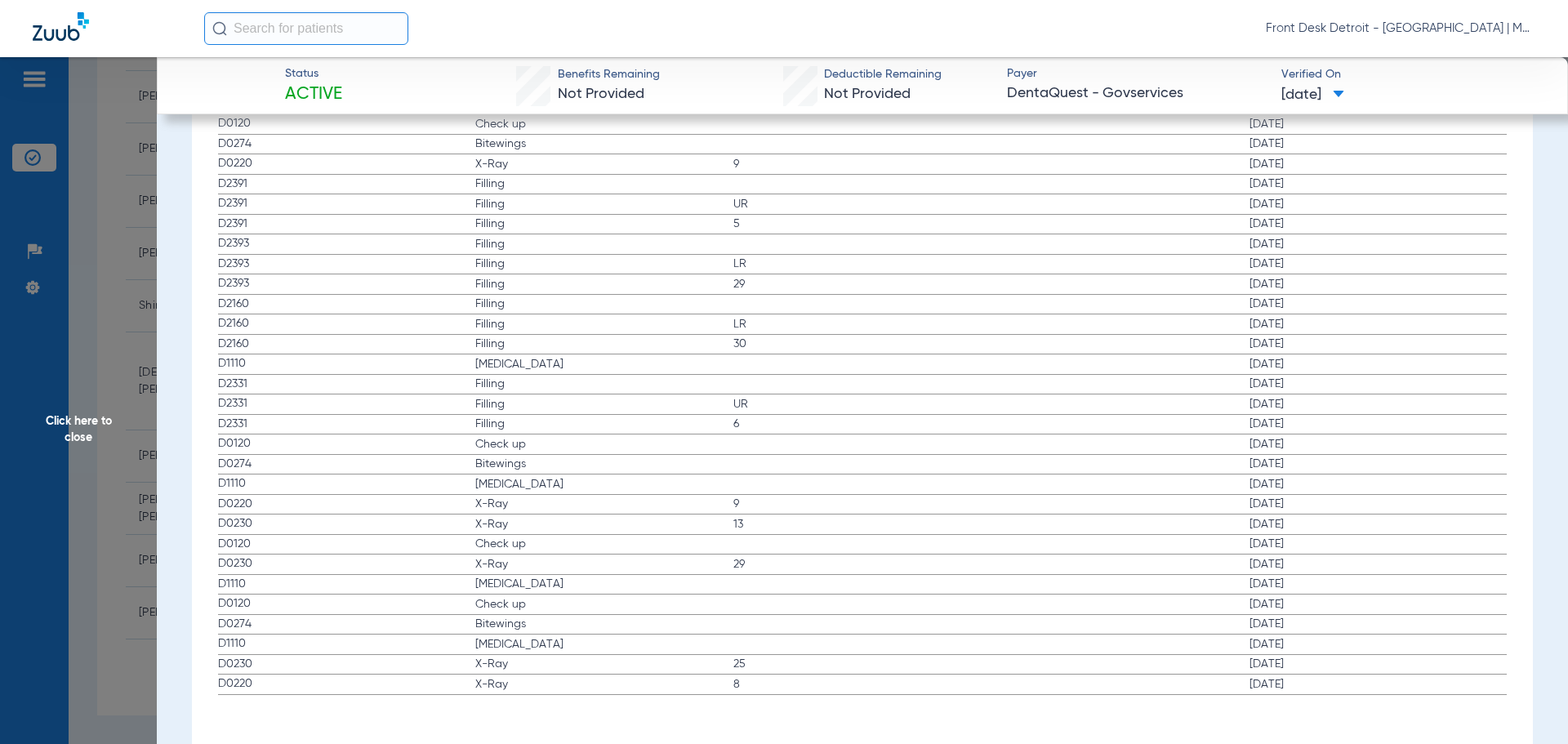
scroll to position [2469, 0]
click at [65, 440] on span "Click here to close" at bounding box center [78, 429] width 157 height 744
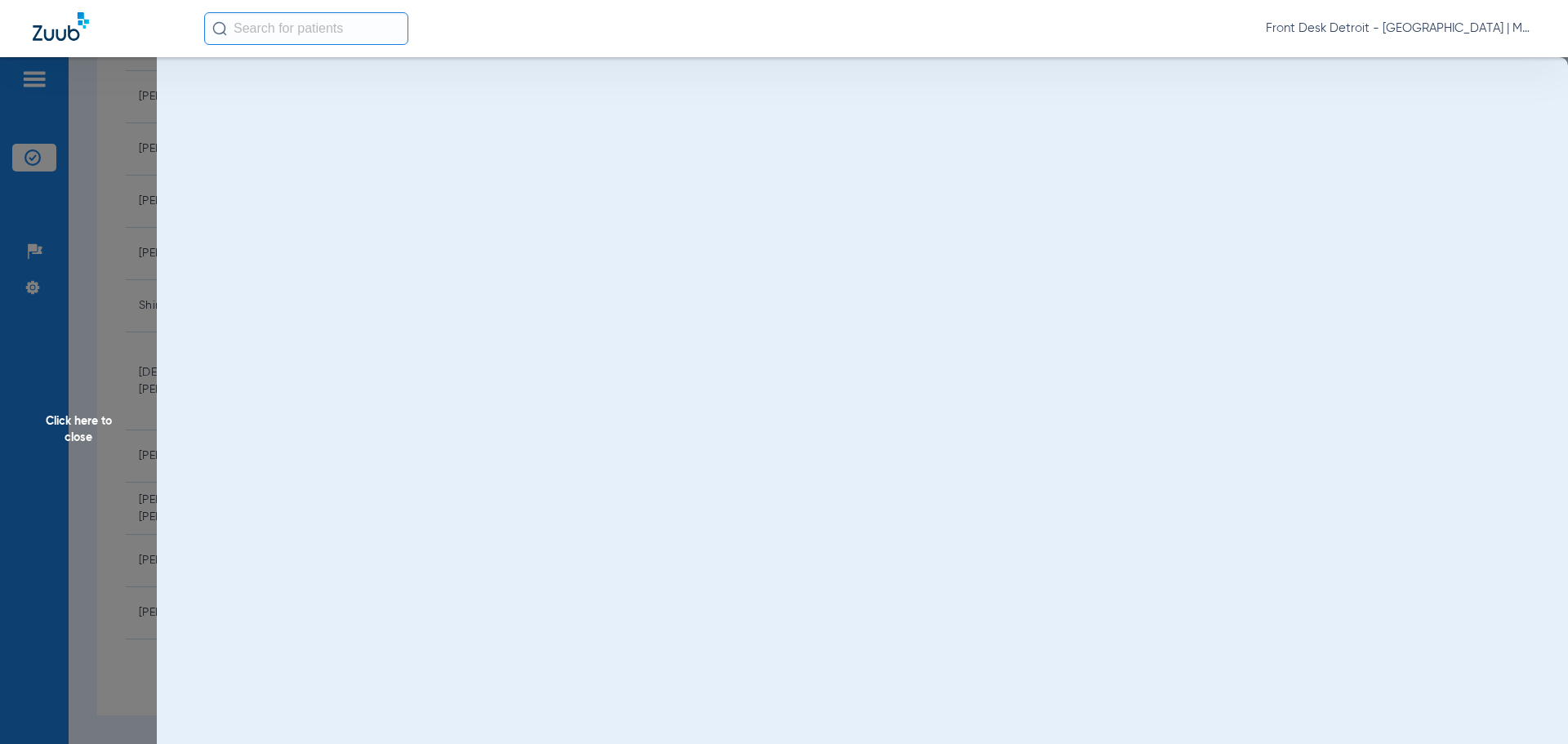
scroll to position [0, 0]
